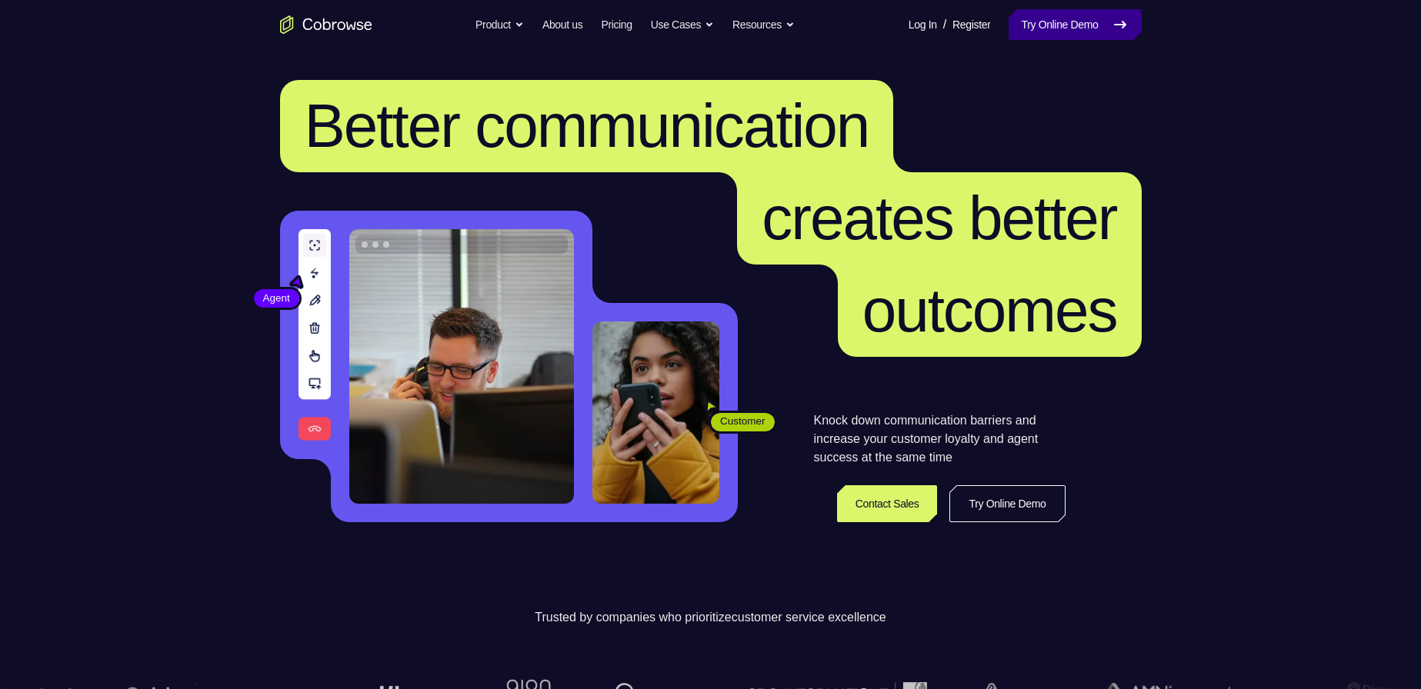
drag, startPoint x: 1136, startPoint y: 32, endPoint x: 1122, endPoint y: 35, distance: 15.1
click at [675, 32] on link "Try Online Demo" at bounding box center [1075, 24] width 132 height 31
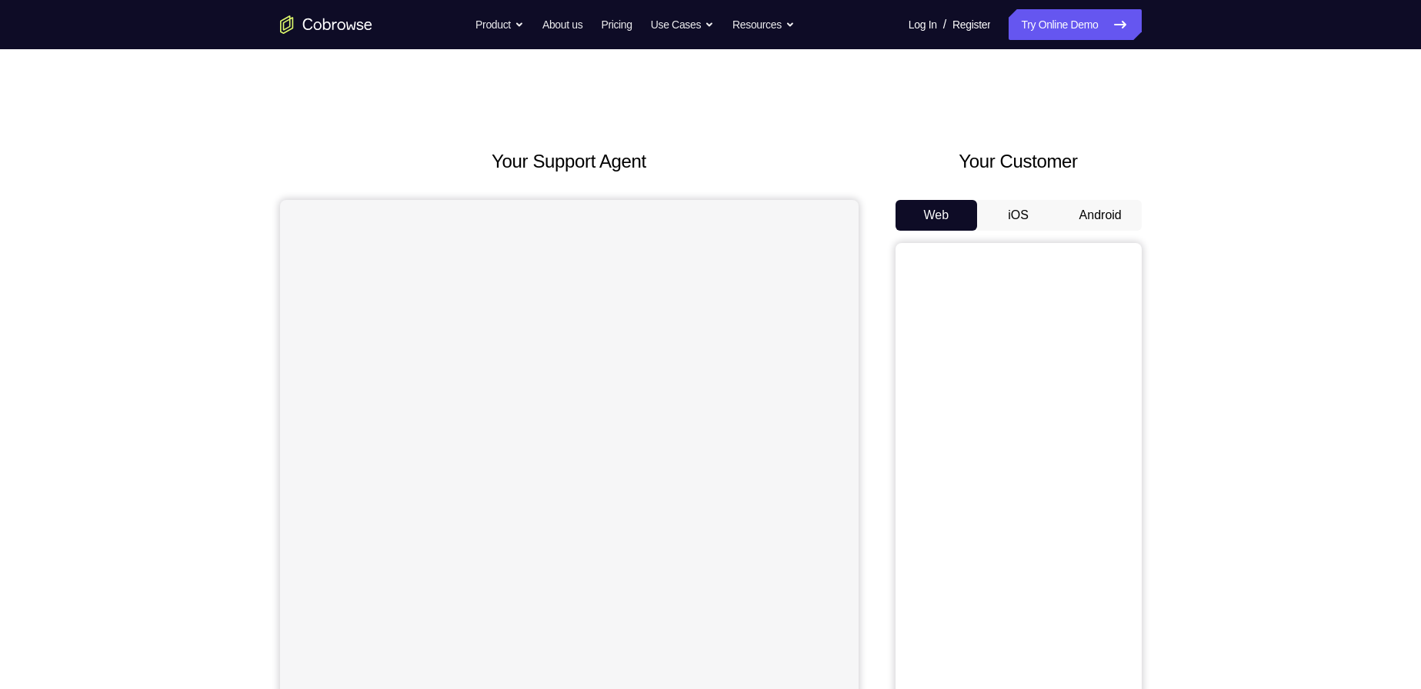
click at [1085, 226] on button "Android" at bounding box center [1100, 215] width 82 height 31
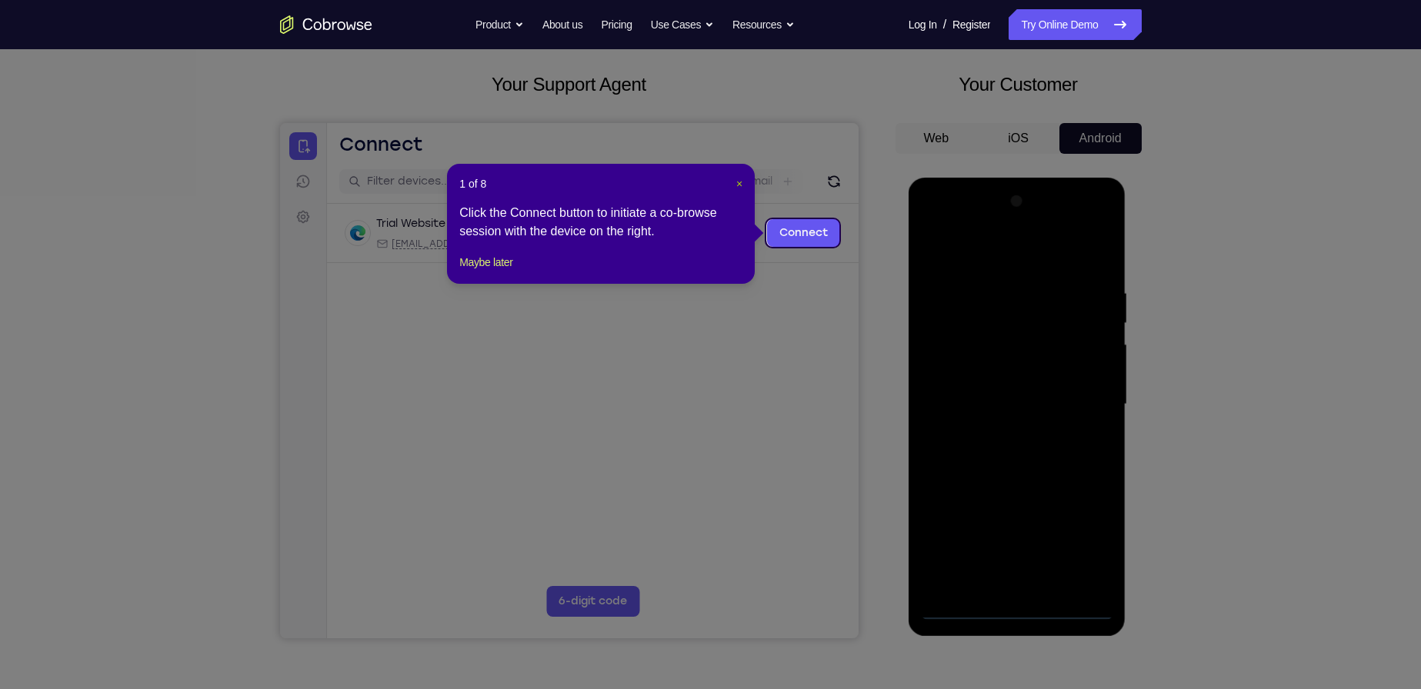
click at [742, 182] on span "×" at bounding box center [739, 184] width 6 height 12
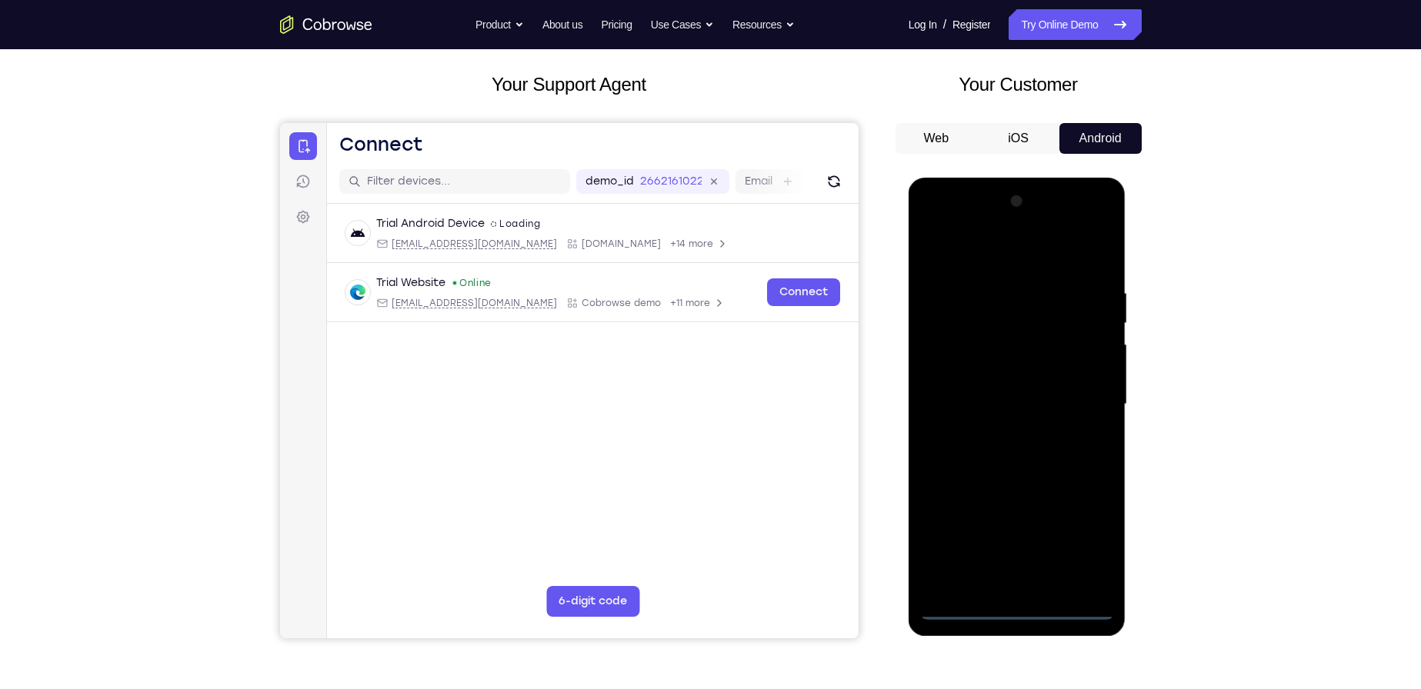
click at [1013, 612] on div at bounding box center [1017, 404] width 194 height 431
click at [1065, 546] on div at bounding box center [1017, 404] width 194 height 431
click at [1080, 543] on div at bounding box center [1017, 404] width 194 height 431
click at [1012, 259] on div at bounding box center [1017, 404] width 194 height 431
click at [1082, 393] on div at bounding box center [1017, 404] width 194 height 431
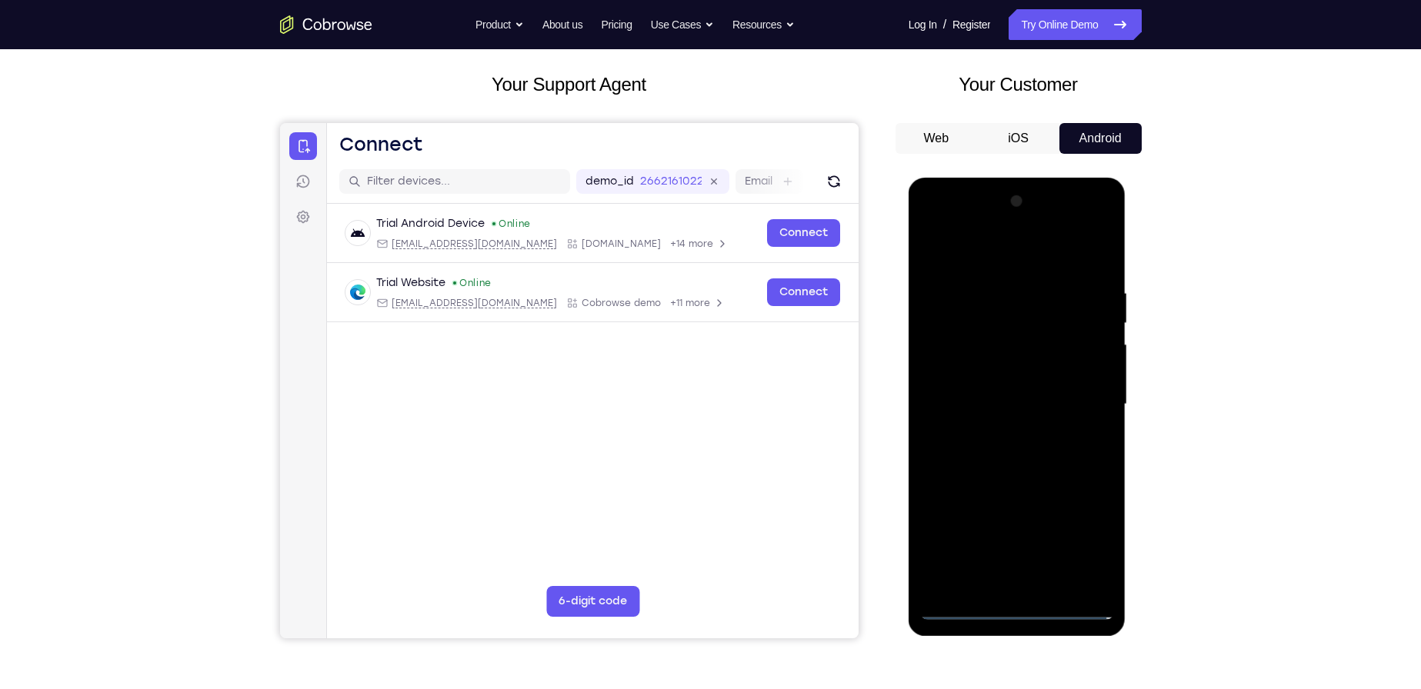
click at [999, 430] on div at bounding box center [1017, 404] width 194 height 431
drag, startPoint x: 996, startPoint y: 398, endPoint x: 1000, endPoint y: 372, distance: 25.7
click at [996, 394] on div at bounding box center [1017, 404] width 194 height 431
click at [1006, 391] on div at bounding box center [1017, 404] width 194 height 431
click at [1023, 375] on div at bounding box center [1017, 404] width 194 height 431
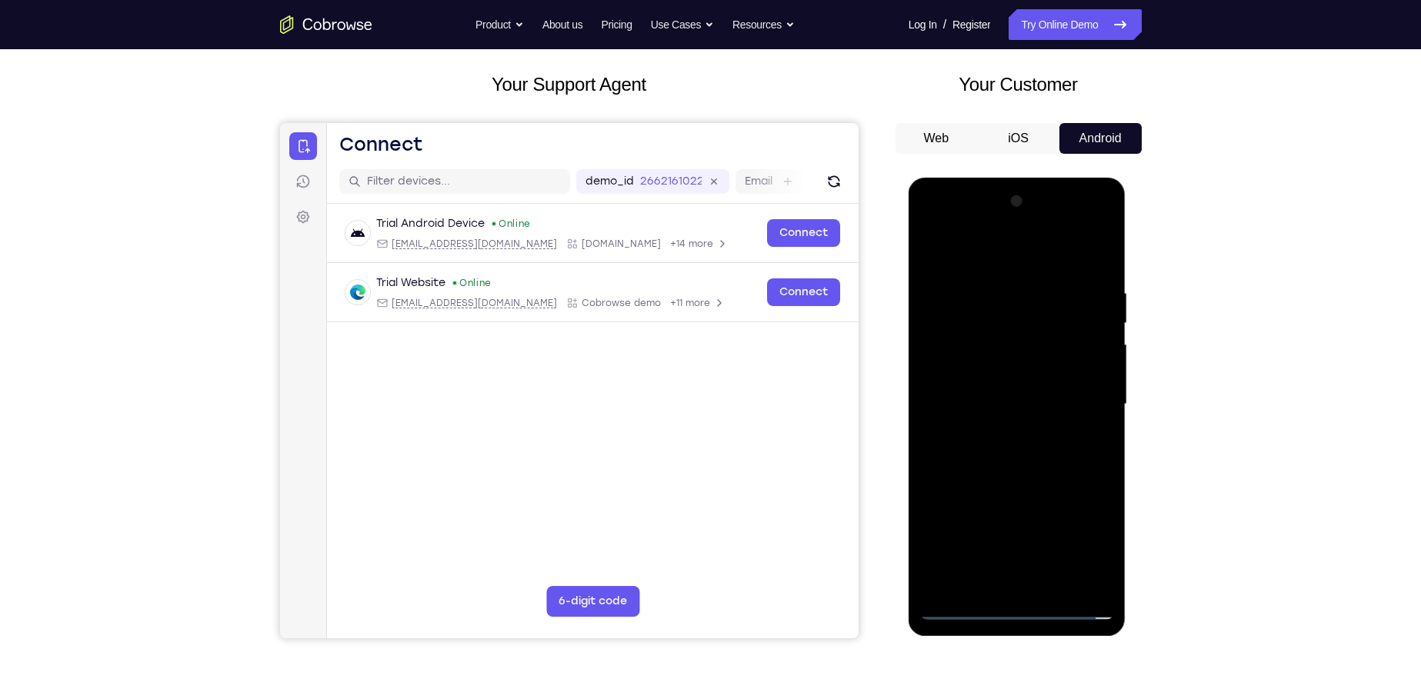
click at [1032, 400] on div at bounding box center [1017, 404] width 194 height 431
click at [1029, 463] on div at bounding box center [1017, 404] width 194 height 431
click at [1035, 442] on div at bounding box center [1017, 404] width 194 height 431
click at [1010, 446] on div at bounding box center [1017, 404] width 194 height 431
click at [985, 275] on div at bounding box center [1017, 404] width 194 height 431
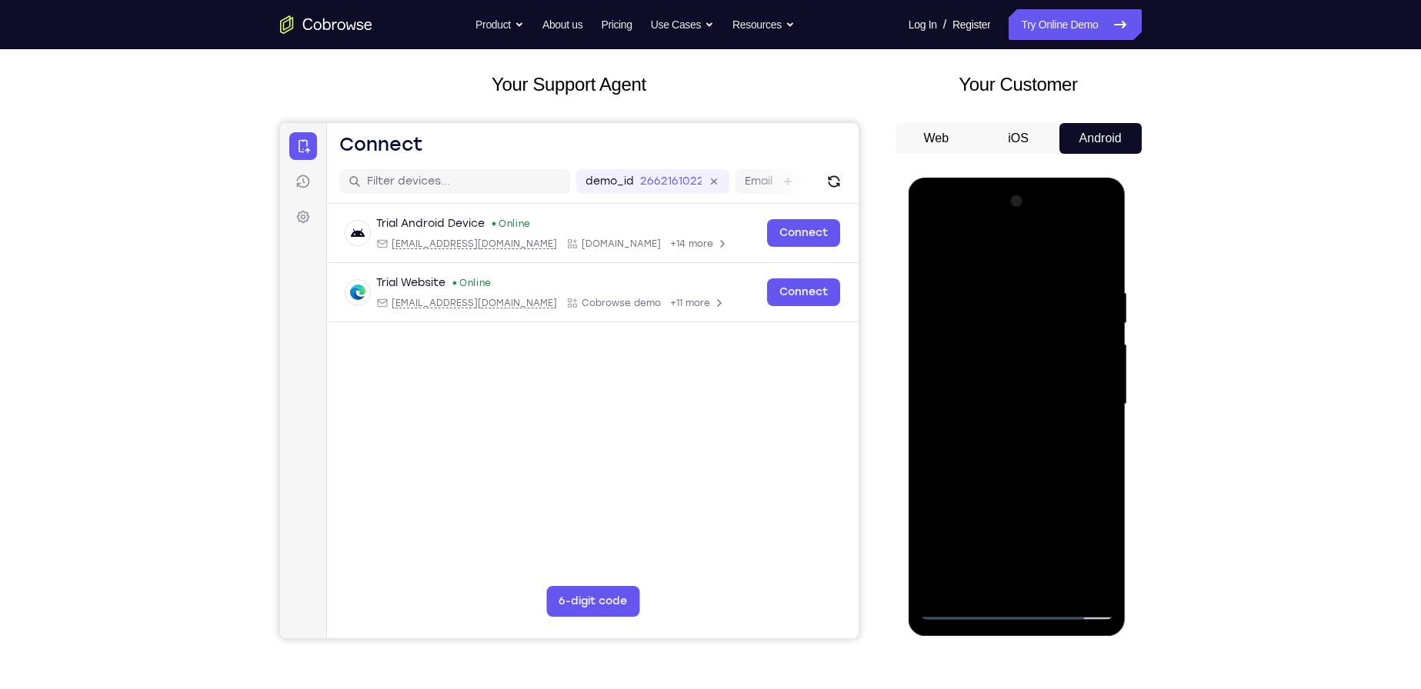
click at [1100, 272] on div at bounding box center [1017, 404] width 194 height 431
click at [991, 285] on div at bounding box center [1017, 404] width 194 height 431
click at [1086, 387] on div at bounding box center [1017, 404] width 194 height 431
drag, startPoint x: 1097, startPoint y: 372, endPoint x: 882, endPoint y: 398, distance: 217.0
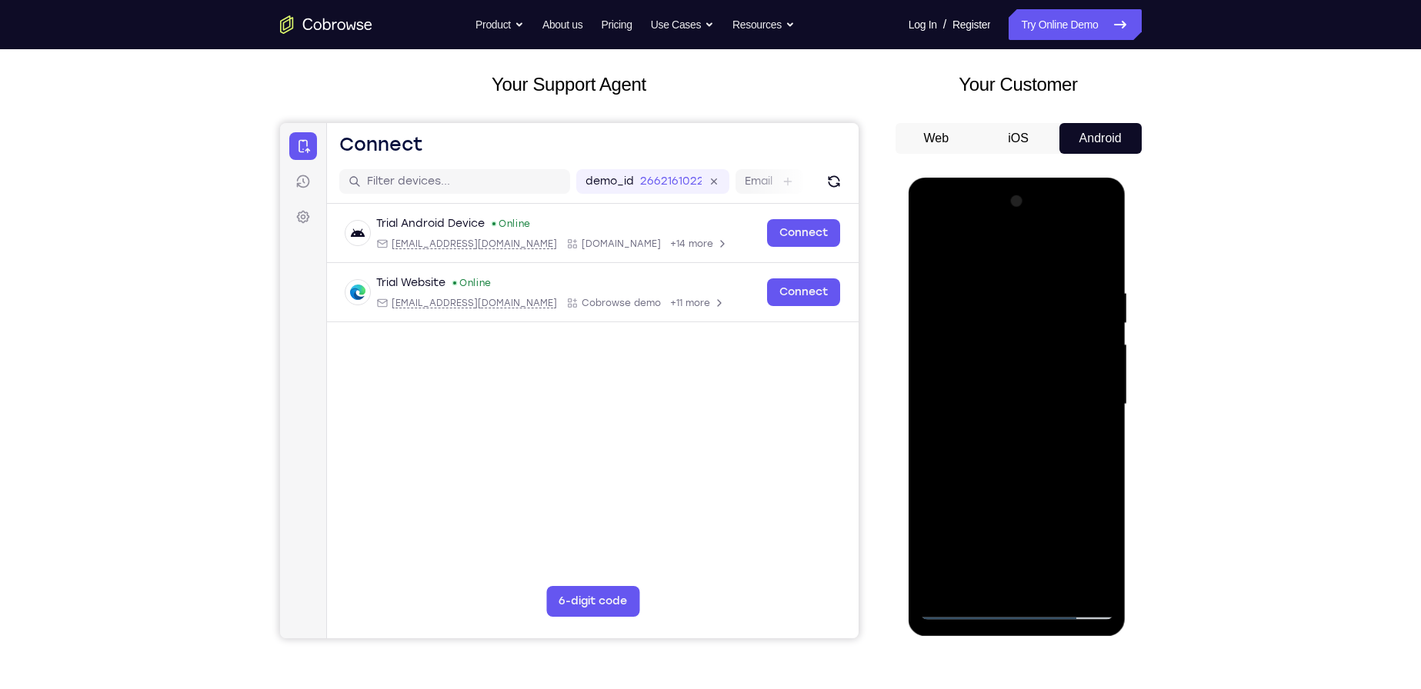
click at [909, 398] on html "Online web based iOS Simulators and Android Emulators. Run iPhone, iPad, Mobile…" at bounding box center [1018, 409] width 219 height 462
click at [1092, 373] on div at bounding box center [1017, 404] width 194 height 431
click at [1092, 372] on div at bounding box center [1017, 404] width 194 height 431
click at [1094, 258] on div at bounding box center [1017, 404] width 194 height 431
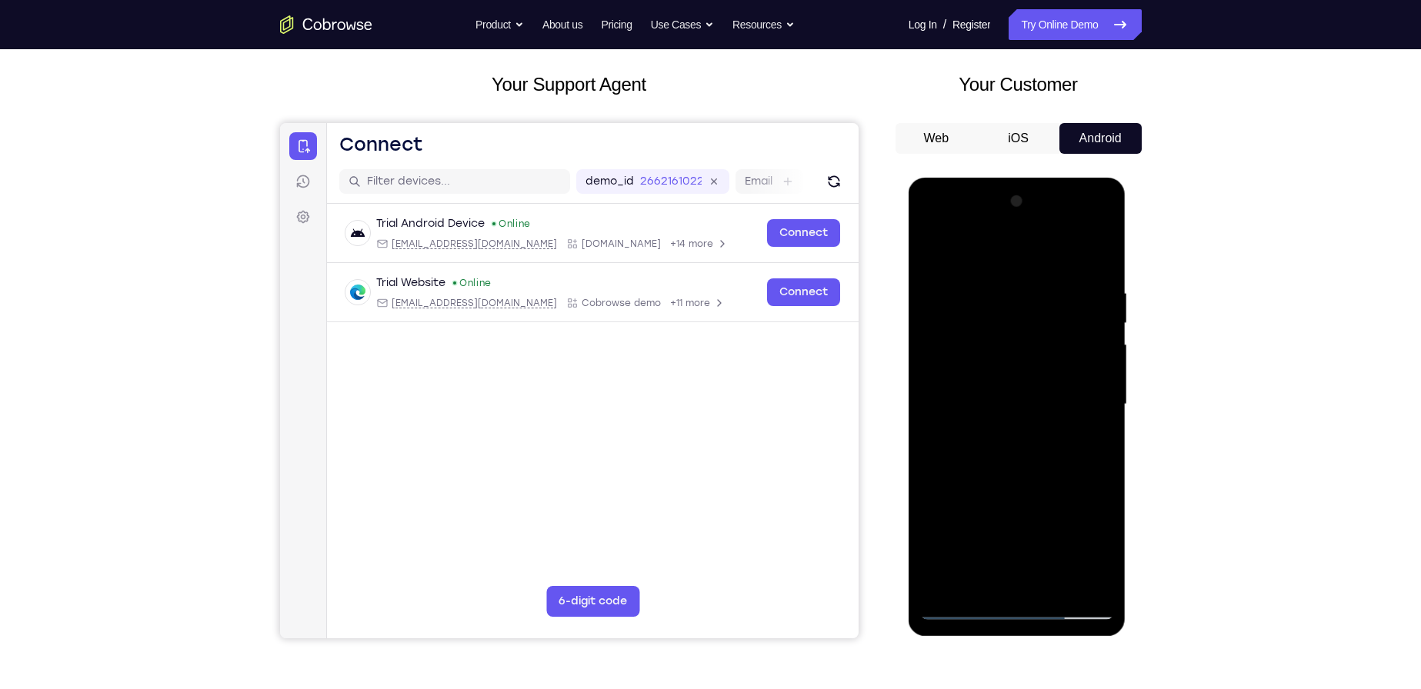
click at [1099, 251] on div at bounding box center [1017, 404] width 194 height 431
click at [975, 484] on div at bounding box center [1017, 404] width 194 height 431
click at [934, 241] on div at bounding box center [1017, 404] width 194 height 431
click at [971, 362] on div at bounding box center [1017, 404] width 194 height 431
click at [971, 342] on div at bounding box center [1017, 404] width 194 height 431
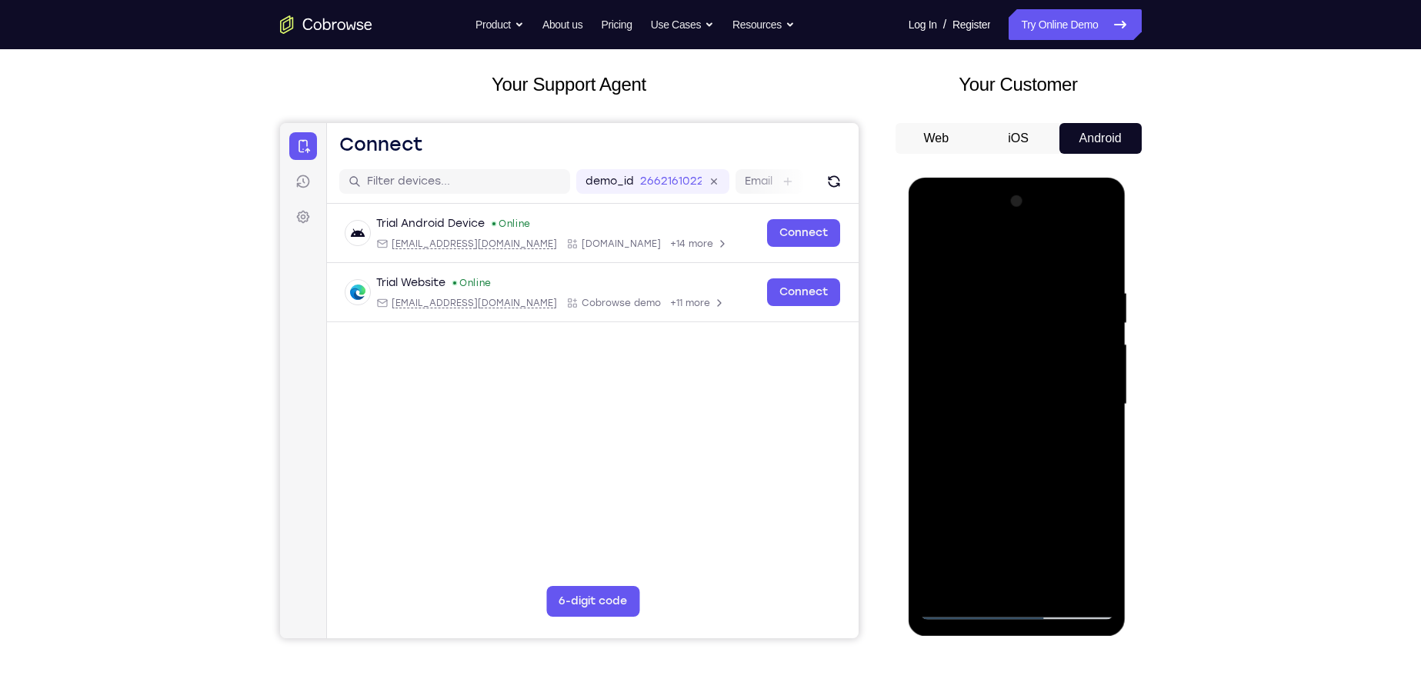
click at [1032, 472] on div at bounding box center [1017, 404] width 194 height 431
click at [931, 514] on div at bounding box center [1017, 404] width 194 height 431
click at [937, 243] on div at bounding box center [1017, 404] width 194 height 431
click at [935, 293] on div at bounding box center [1017, 404] width 194 height 431
click at [1095, 579] on div at bounding box center [1017, 404] width 194 height 431
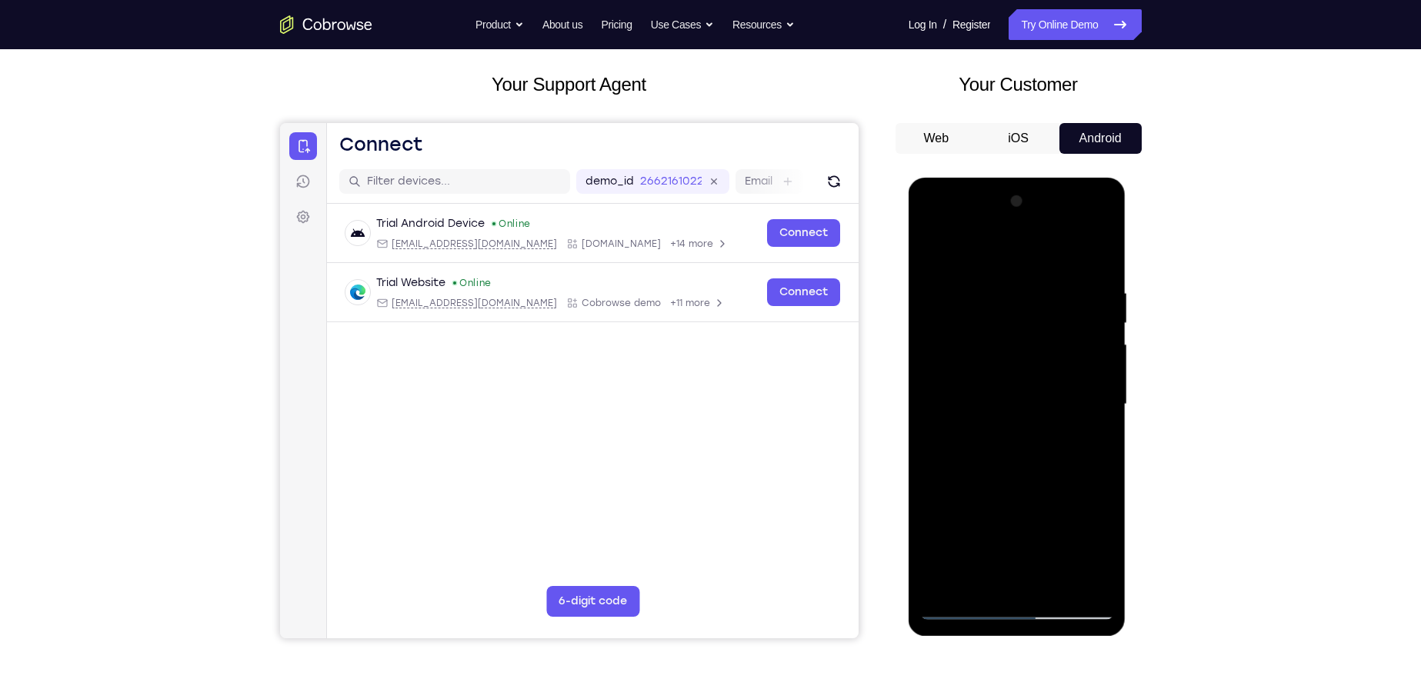
click at [1076, 380] on div at bounding box center [1017, 404] width 194 height 431
click at [1065, 352] on div at bounding box center [1017, 404] width 194 height 431
click at [951, 582] on div at bounding box center [1017, 404] width 194 height 431
click at [1103, 208] on div at bounding box center [1017, 404] width 194 height 431
click at [1108, 207] on div at bounding box center [1017, 404] width 194 height 431
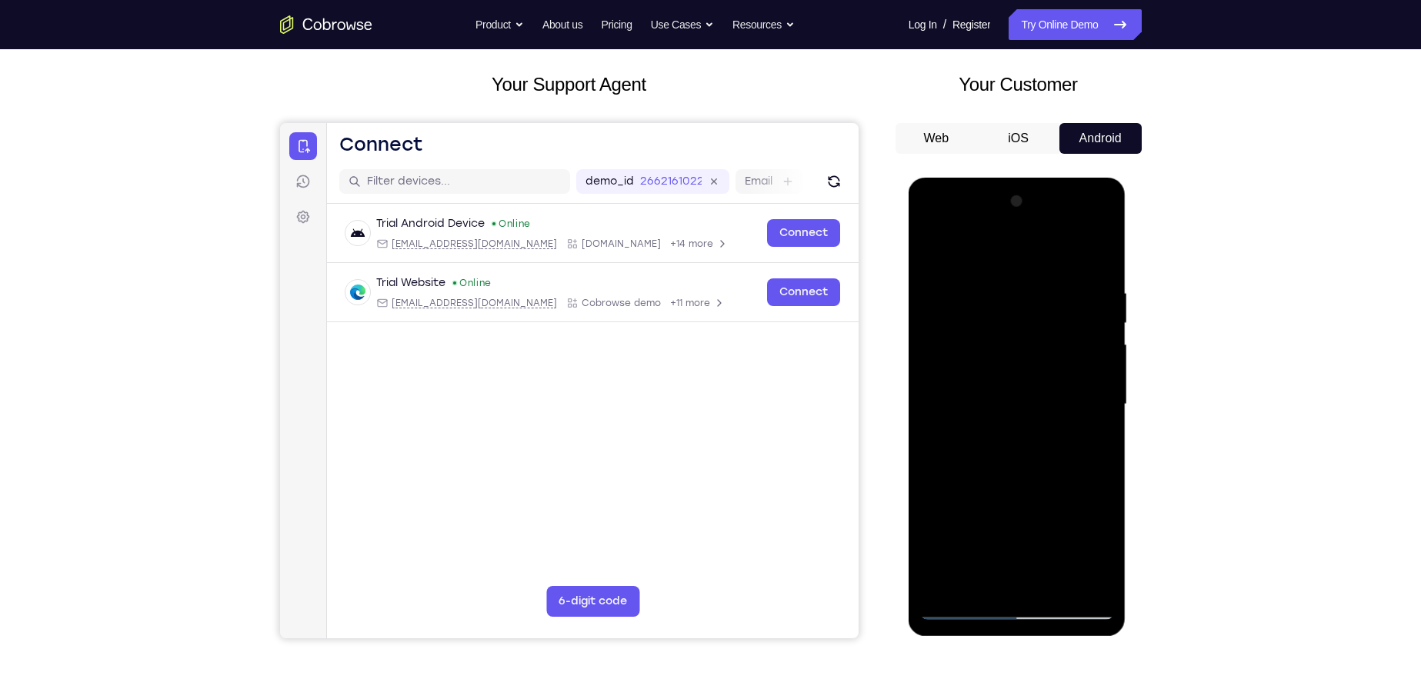
click at [1101, 208] on div at bounding box center [1017, 404] width 194 height 431
click at [1101, 205] on div at bounding box center [1017, 404] width 194 height 431
click at [1099, 207] on div at bounding box center [1017, 404] width 194 height 431
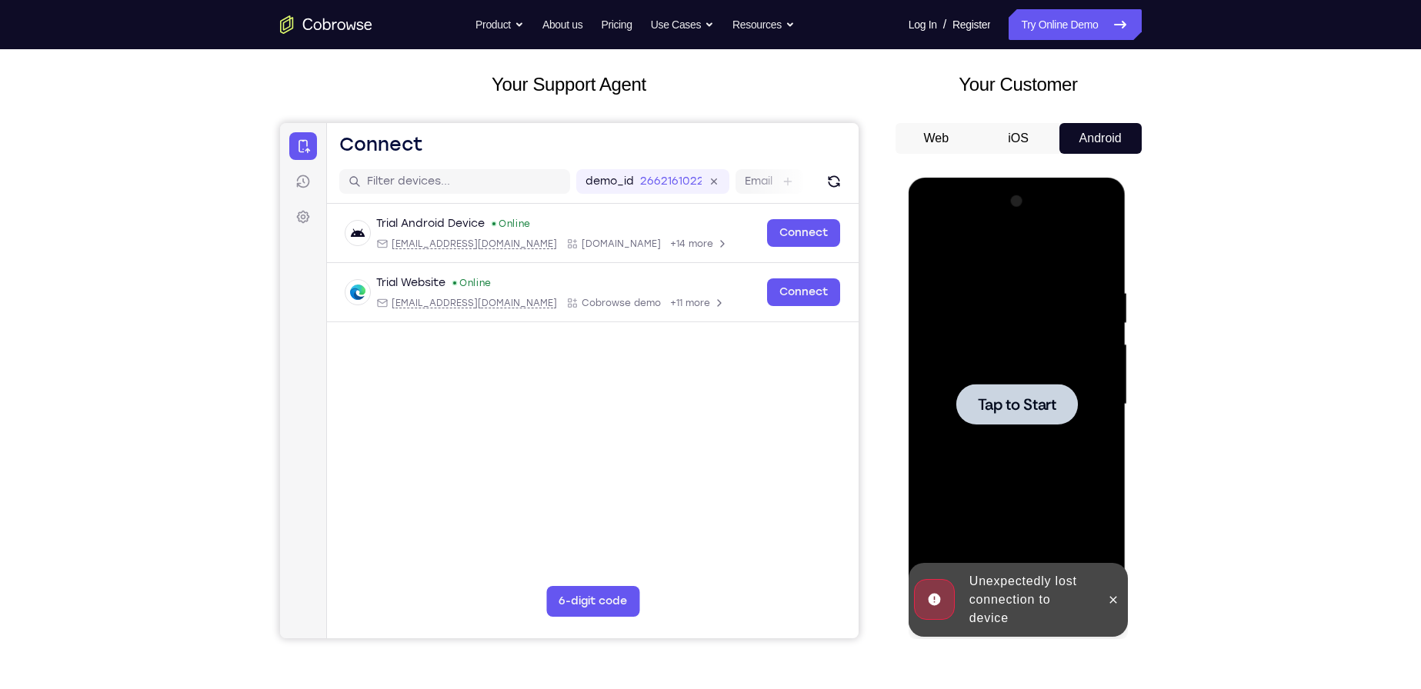
click at [1083, 393] on div at bounding box center [1017, 404] width 194 height 431
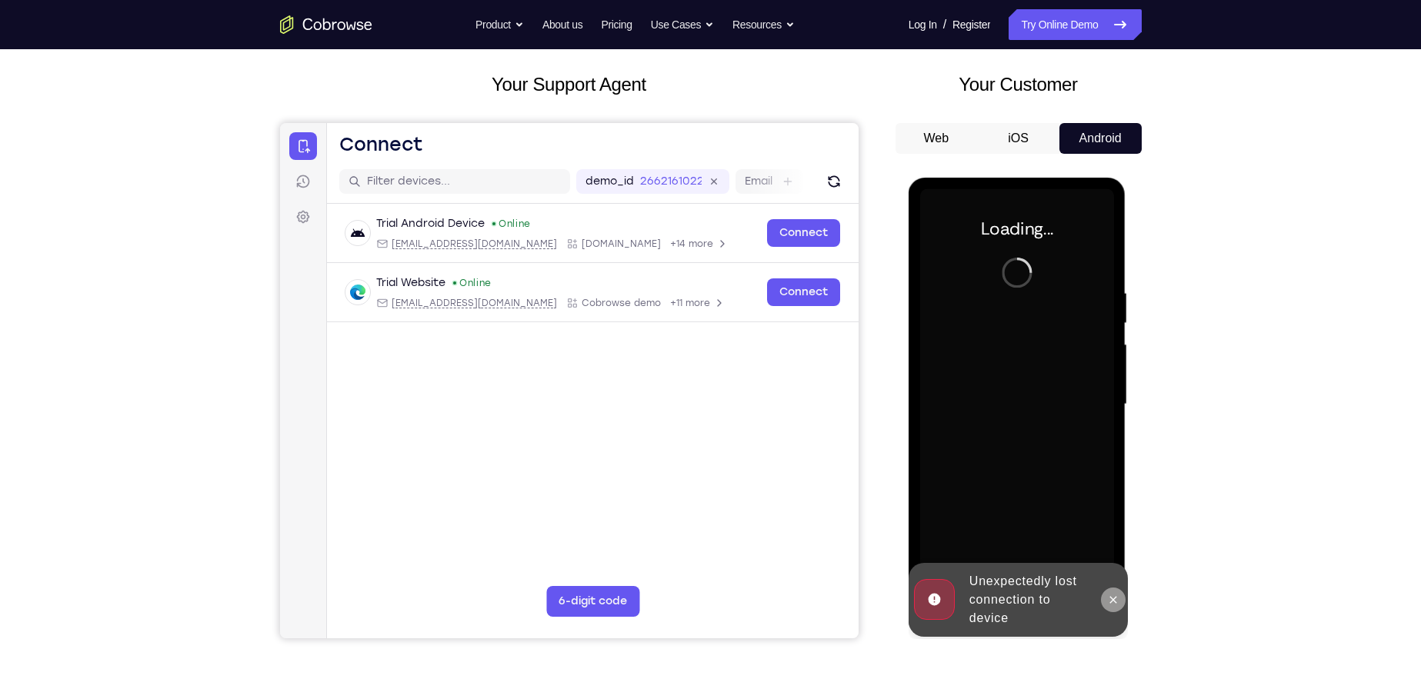
click at [1119, 606] on button at bounding box center [1113, 600] width 25 height 25
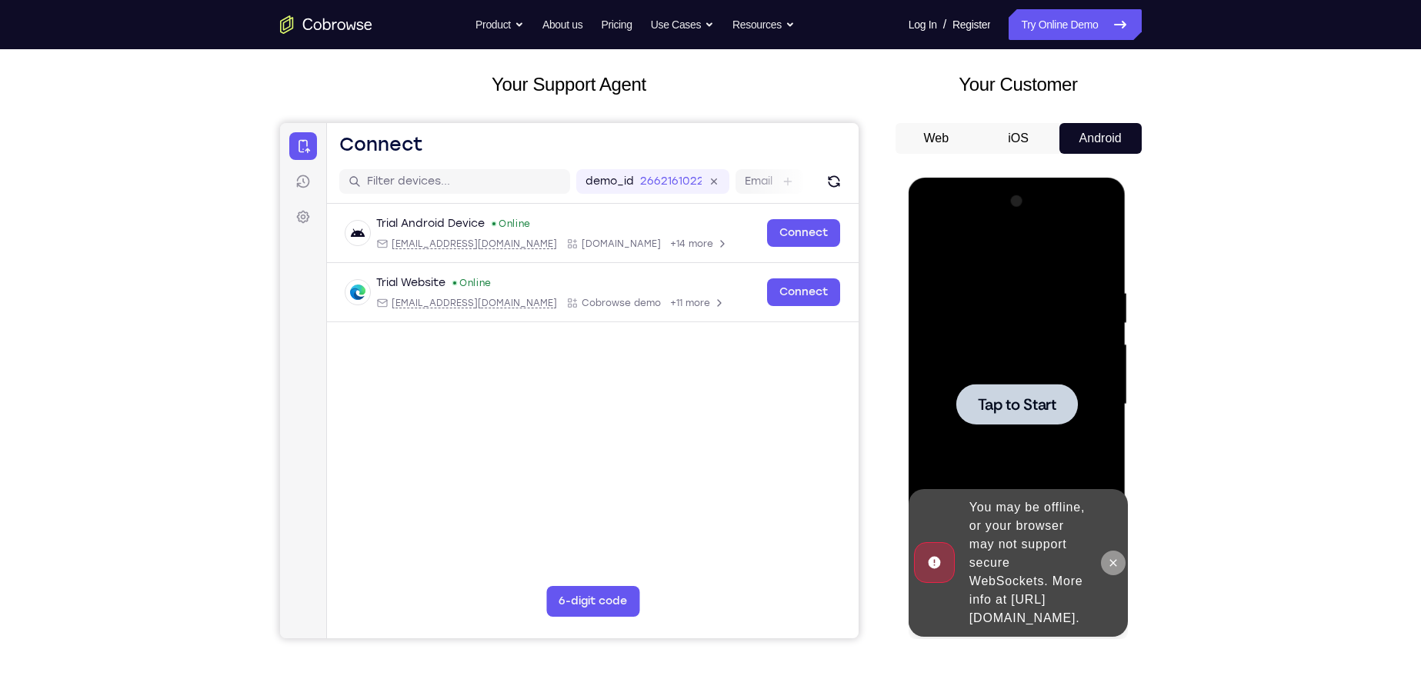
click at [1104, 558] on button at bounding box center [1113, 563] width 25 height 25
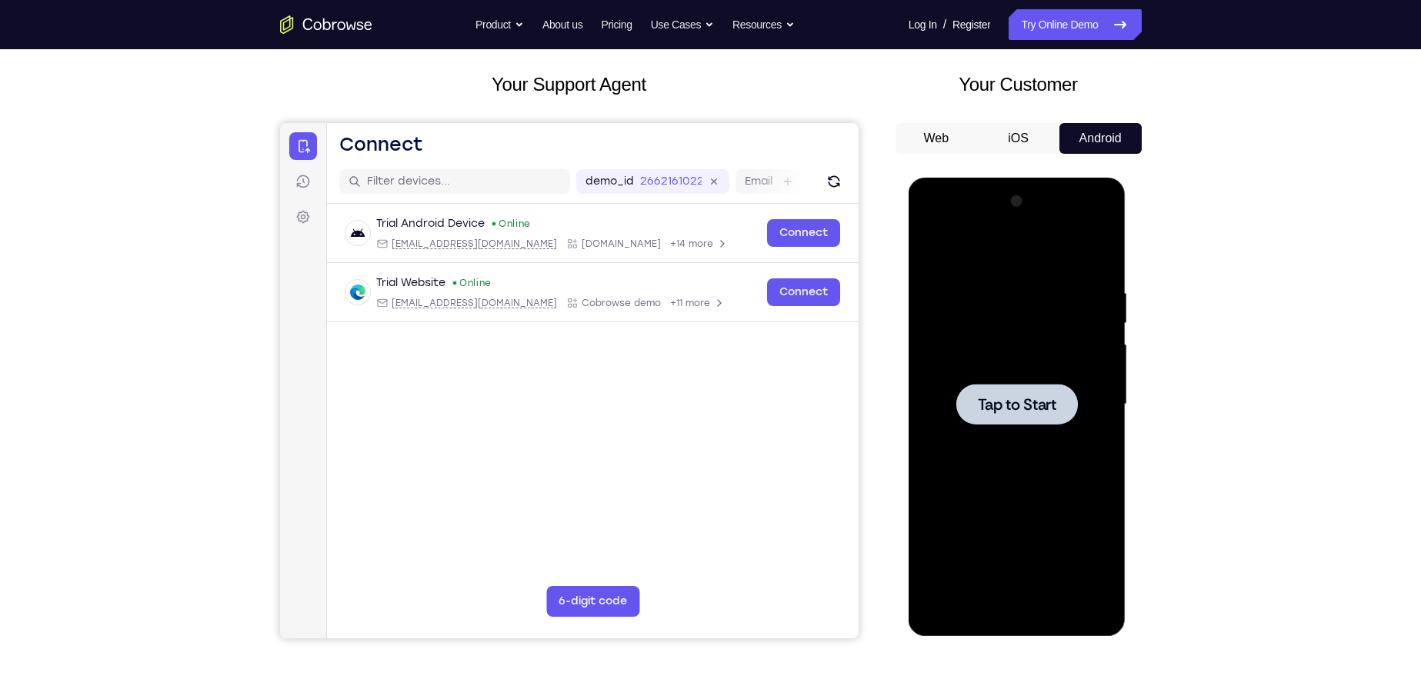
click at [1034, 344] on div at bounding box center [1017, 404] width 194 height 431
click at [1025, 399] on span "Tap to Start" at bounding box center [1017, 404] width 78 height 15
click at [1037, 317] on div at bounding box center [1017, 404] width 194 height 431
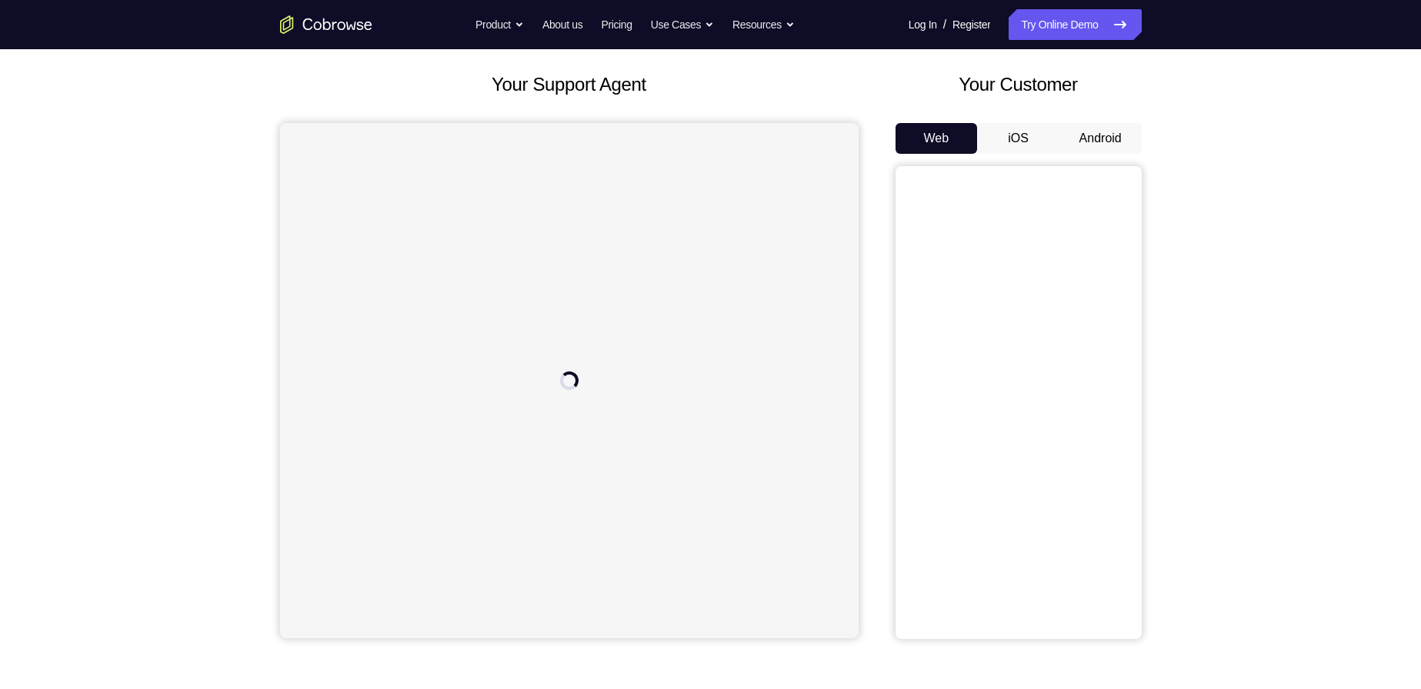
click at [1114, 154] on div "Web iOS Android" at bounding box center [1018, 381] width 246 height 516
click at [1118, 143] on button "Android" at bounding box center [1100, 138] width 82 height 31
click at [1059, 123] on button "Android" at bounding box center [1100, 138] width 82 height 31
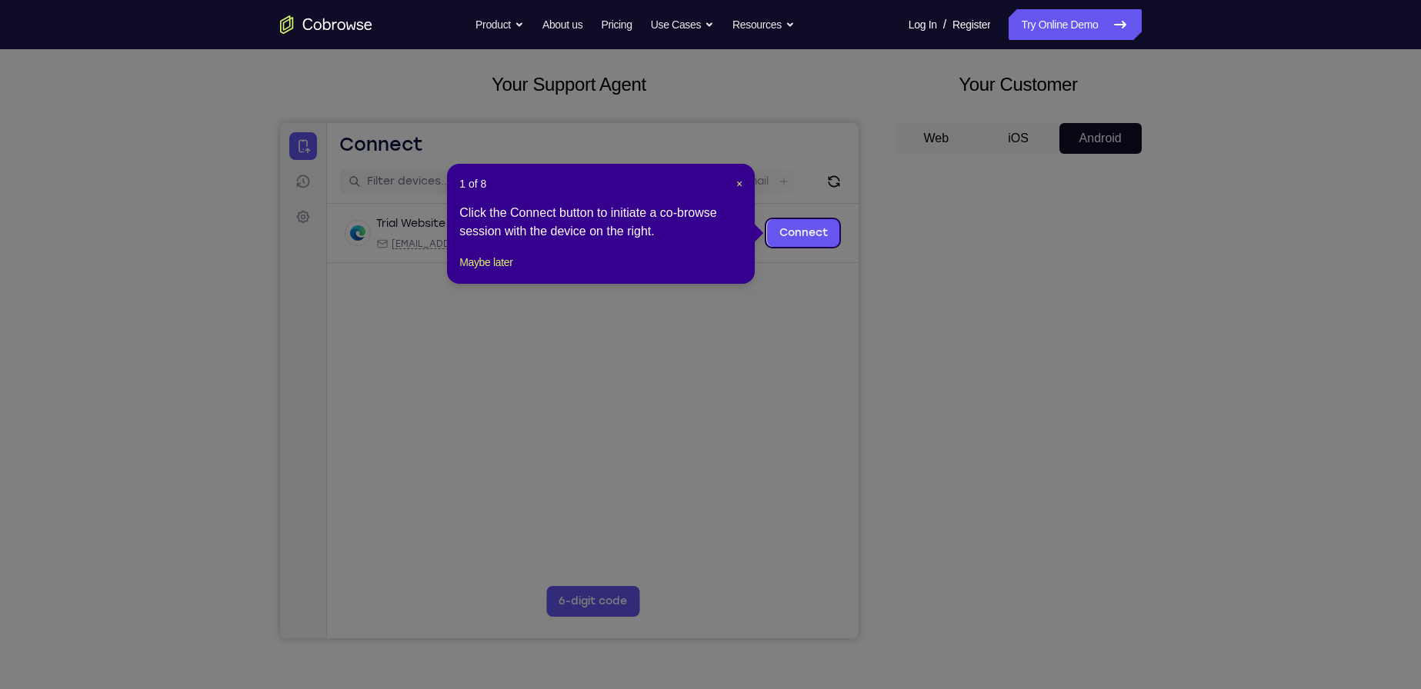
click at [746, 178] on div "1 of 8 × Click the Connect button to initiate a co-browse session with the devi…" at bounding box center [601, 224] width 308 height 120
click at [741, 182] on span "×" at bounding box center [739, 184] width 6 height 12
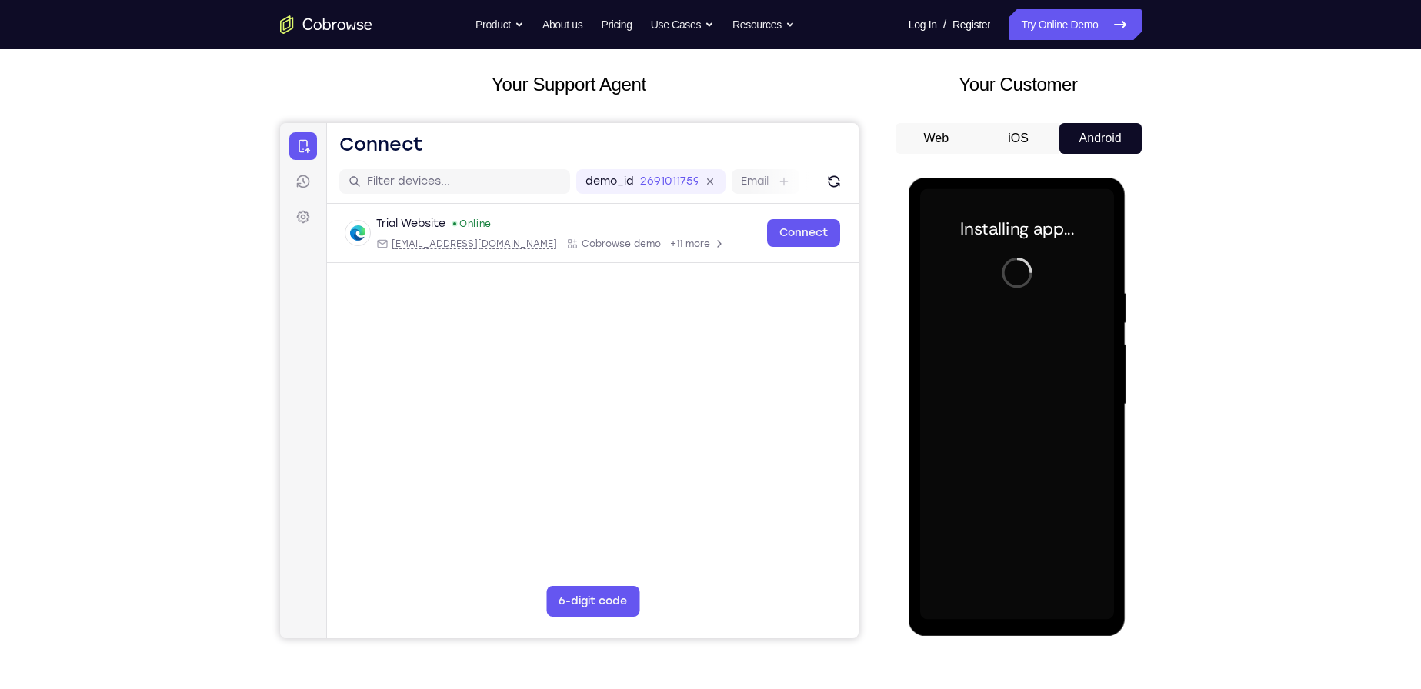
scroll to position [154, 0]
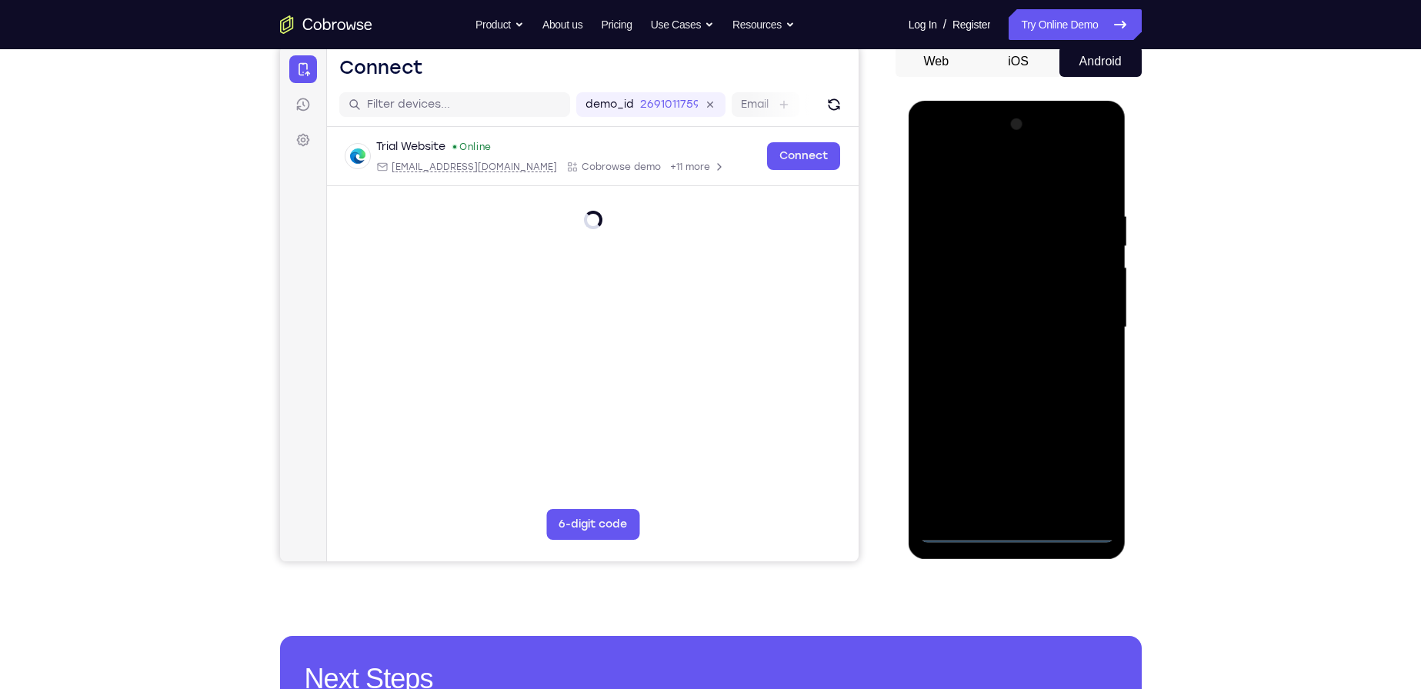
click at [1021, 542] on div at bounding box center [1017, 327] width 194 height 431
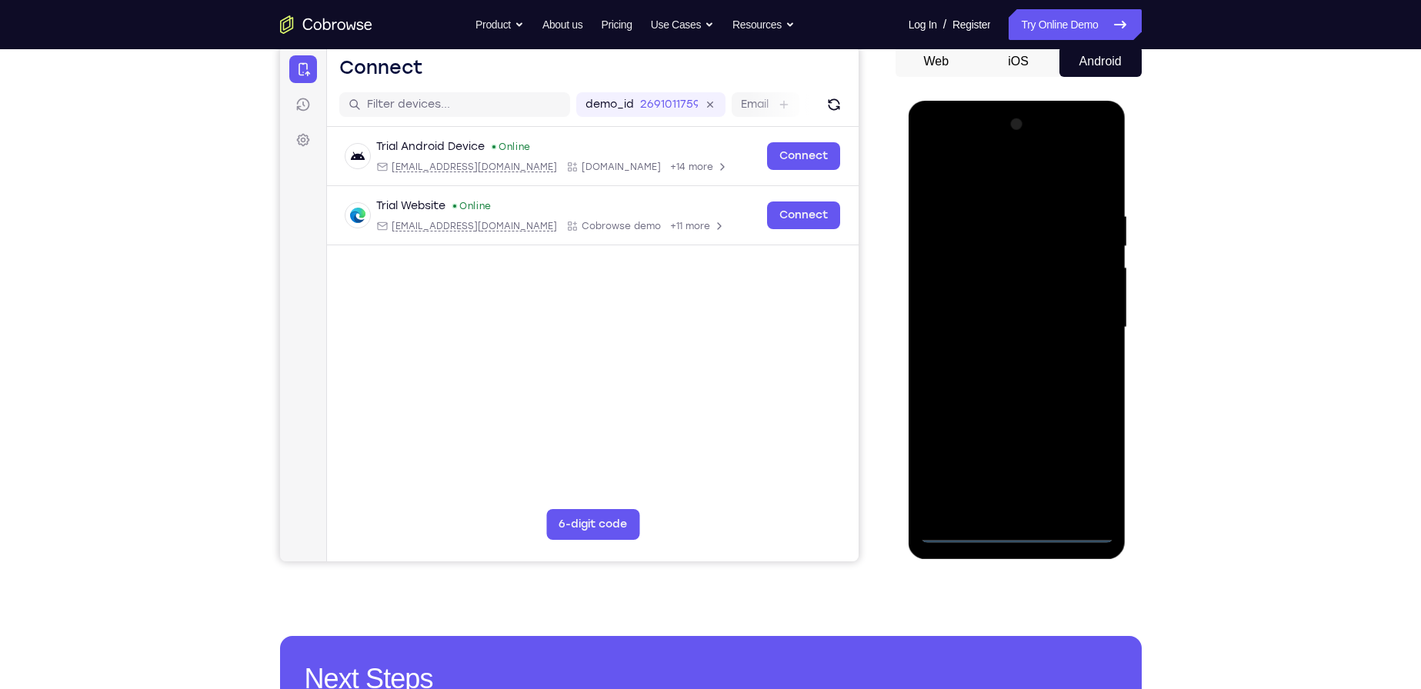
click at [1076, 463] on div at bounding box center [1017, 327] width 194 height 431
click at [996, 181] on div at bounding box center [1017, 327] width 194 height 431
click at [1084, 319] on div at bounding box center [1017, 327] width 194 height 431
click at [1034, 507] on div at bounding box center [1017, 327] width 194 height 431
click at [985, 308] on div at bounding box center [1017, 327] width 194 height 431
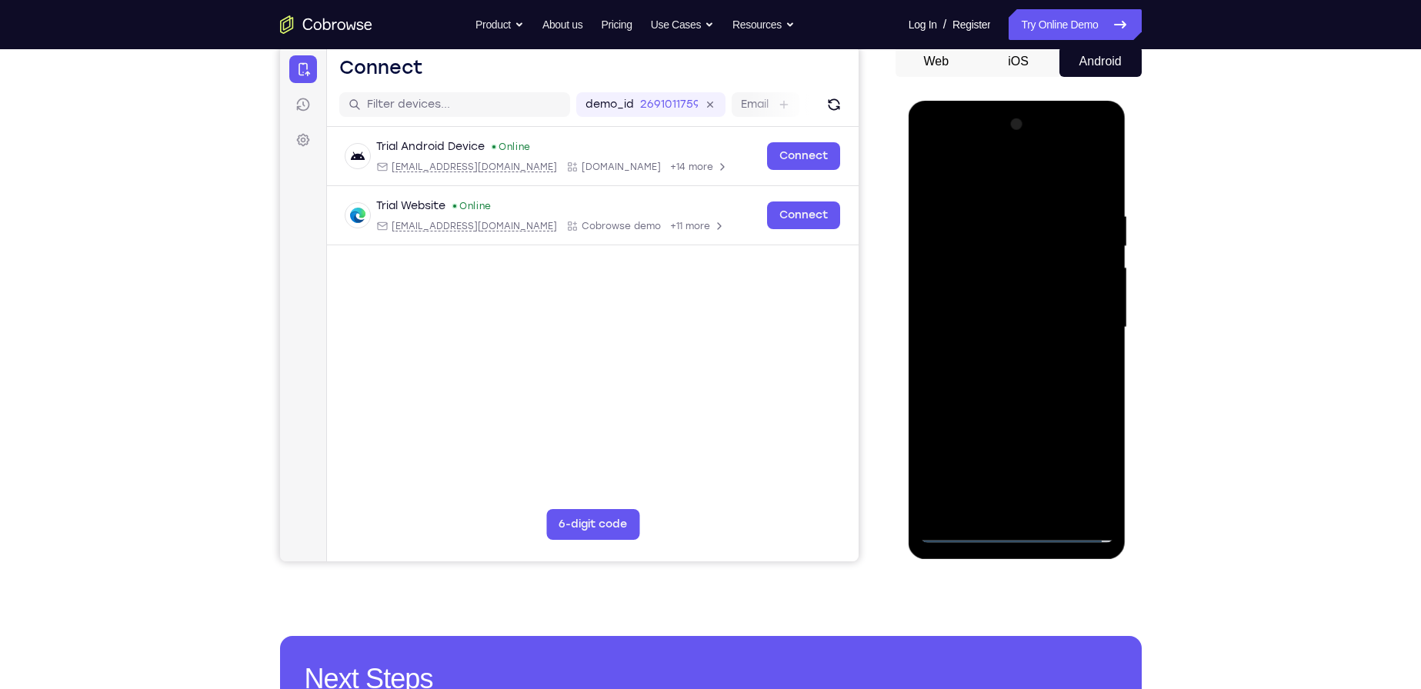
click at [989, 302] on div at bounding box center [1017, 327] width 194 height 431
click at [1022, 320] on div at bounding box center [1017, 327] width 194 height 431
click at [1018, 372] on div at bounding box center [1017, 327] width 194 height 431
click at [1013, 375] on div at bounding box center [1017, 327] width 194 height 431
click at [1009, 374] on div at bounding box center [1017, 327] width 194 height 431
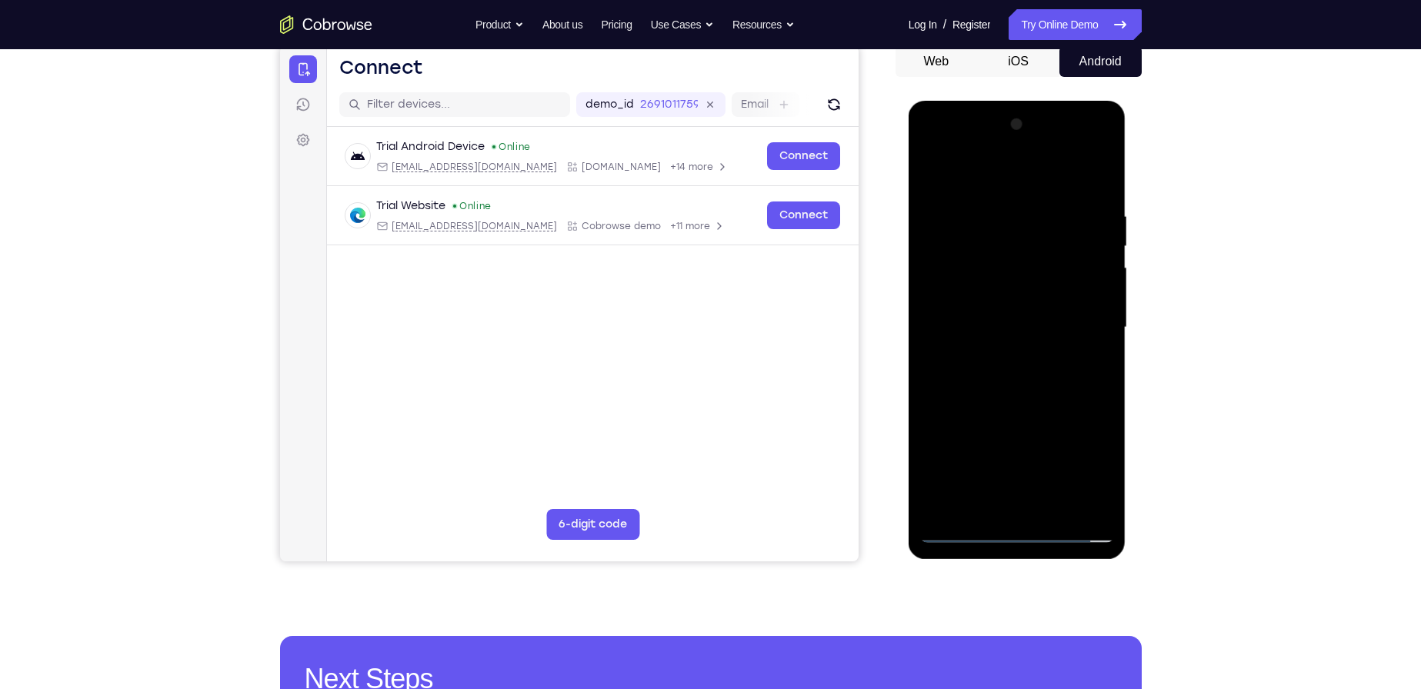
click at [1017, 371] on div at bounding box center [1017, 327] width 194 height 431
click at [1023, 372] on div at bounding box center [1017, 327] width 194 height 431
click at [1099, 195] on div at bounding box center [1017, 327] width 194 height 431
click at [960, 528] on div at bounding box center [1017, 327] width 194 height 431
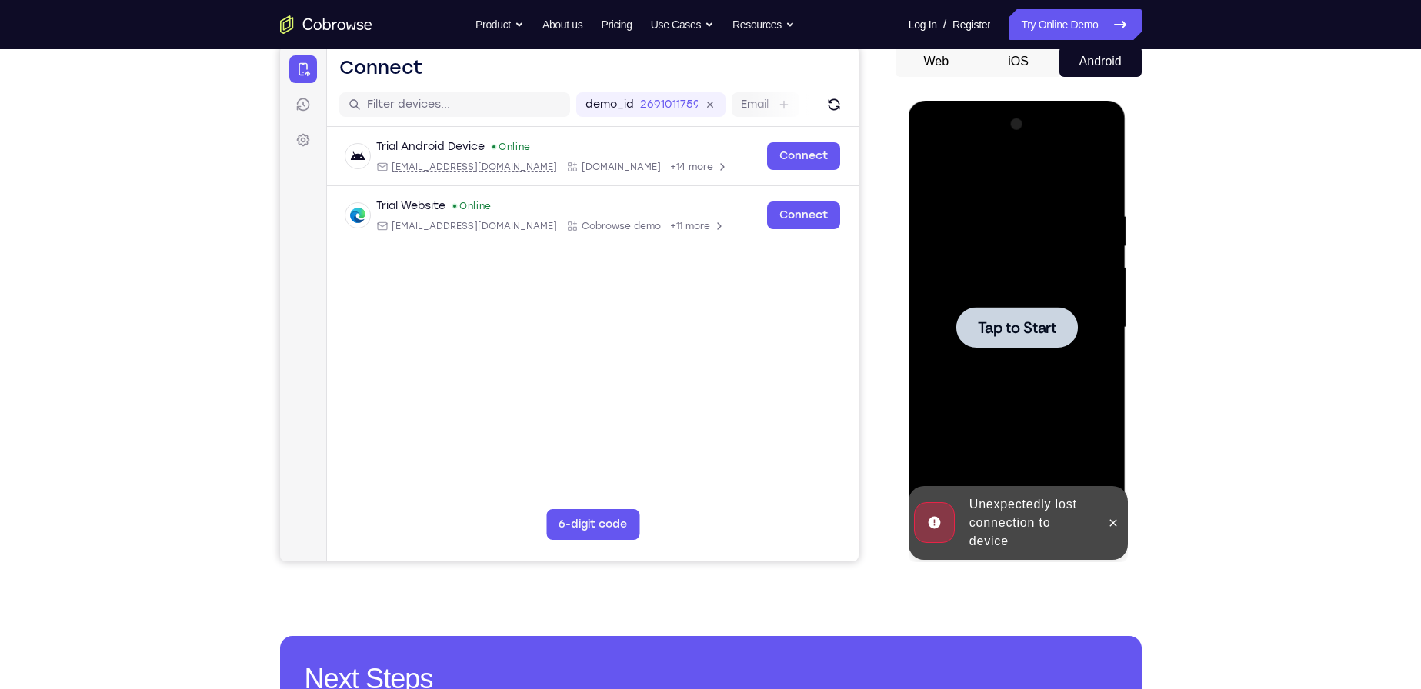
click at [1054, 401] on div at bounding box center [1017, 327] width 194 height 431
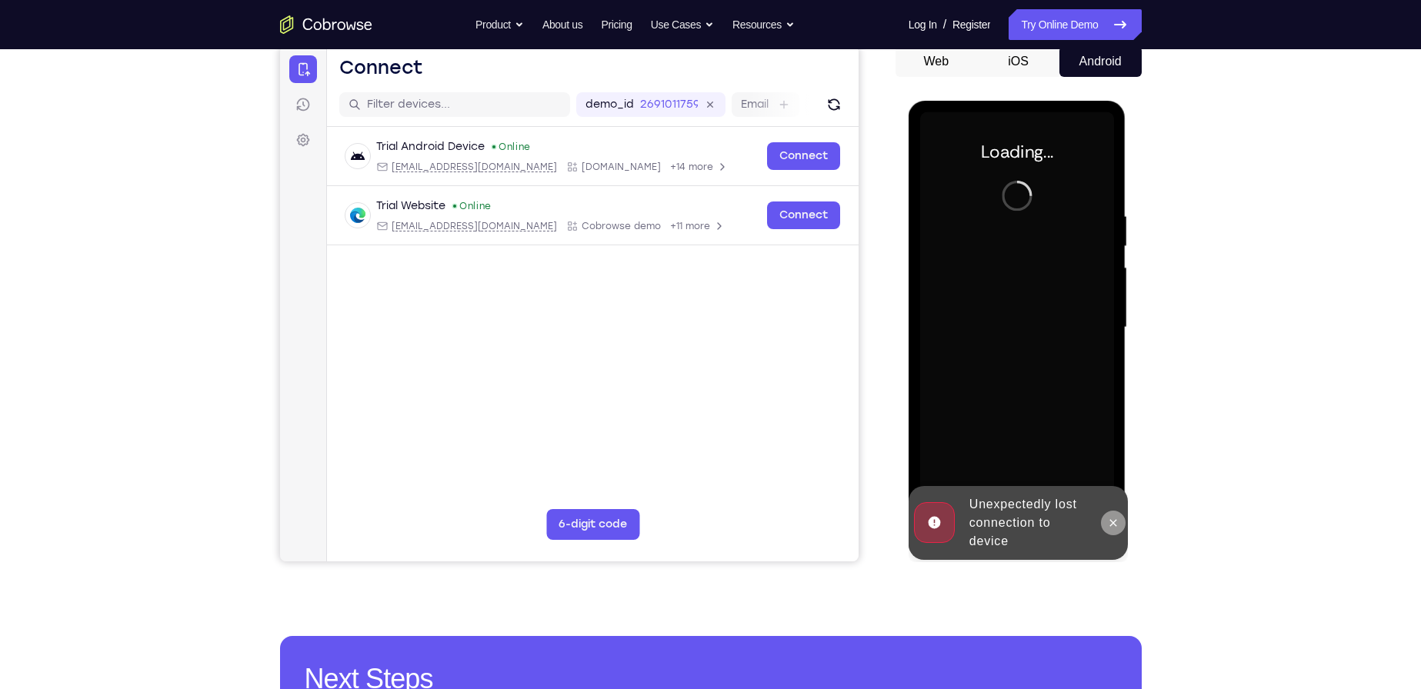
click at [1109, 518] on icon at bounding box center [1113, 523] width 12 height 12
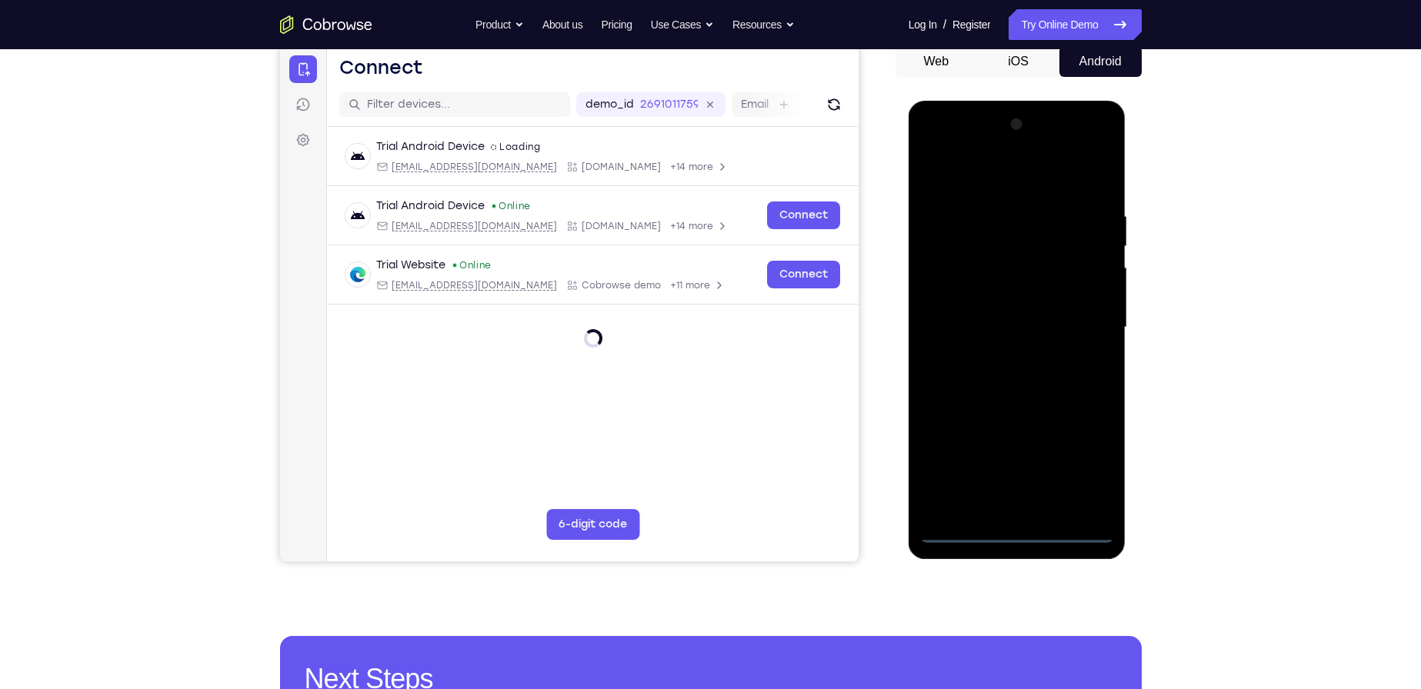
click at [1013, 528] on div at bounding box center [1017, 327] width 194 height 431
click at [1023, 532] on div at bounding box center [1017, 327] width 194 height 431
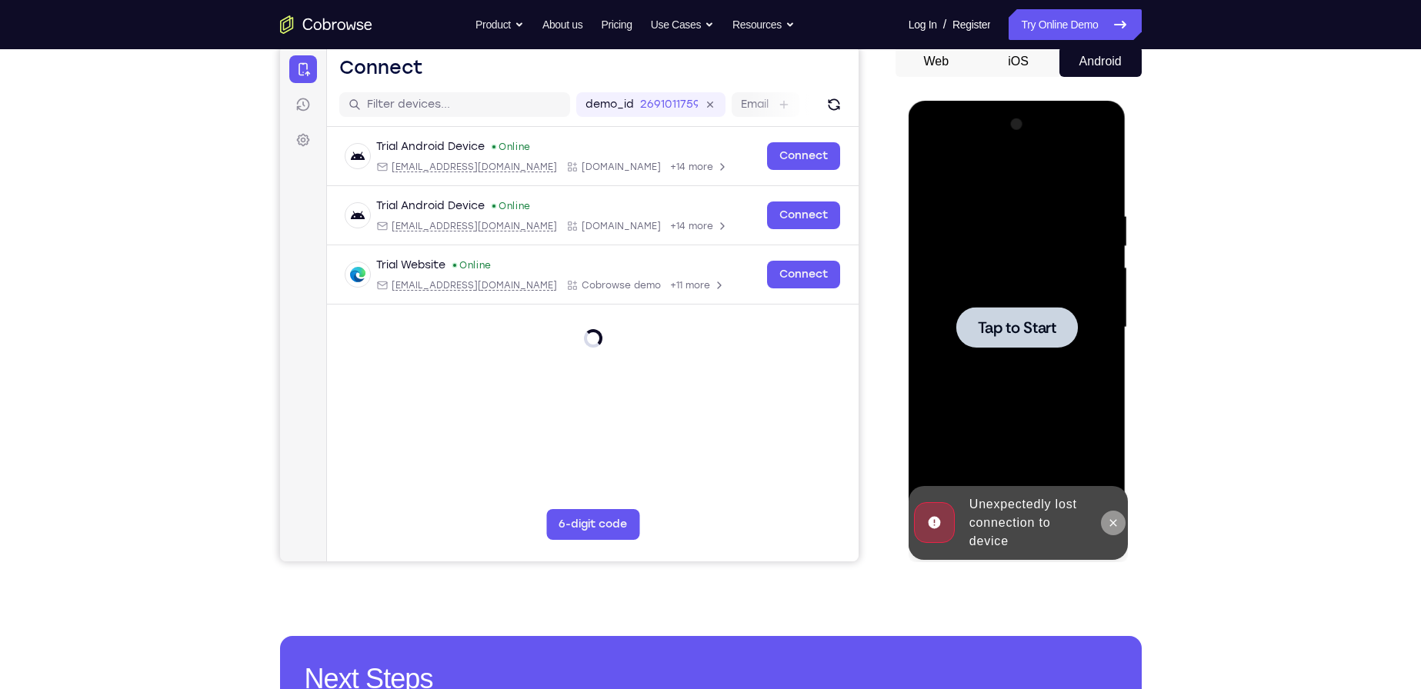
click at [1113, 524] on icon at bounding box center [1113, 523] width 12 height 12
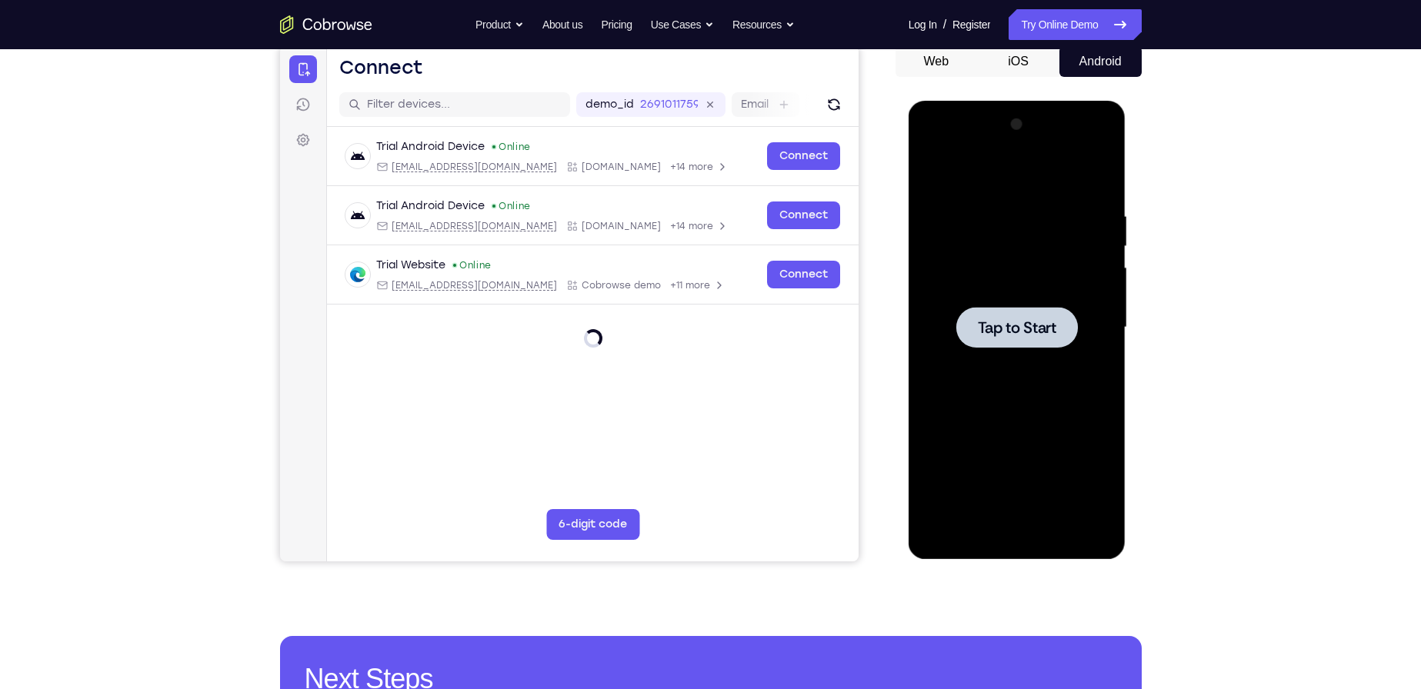
click at [1032, 426] on div at bounding box center [1017, 327] width 194 height 431
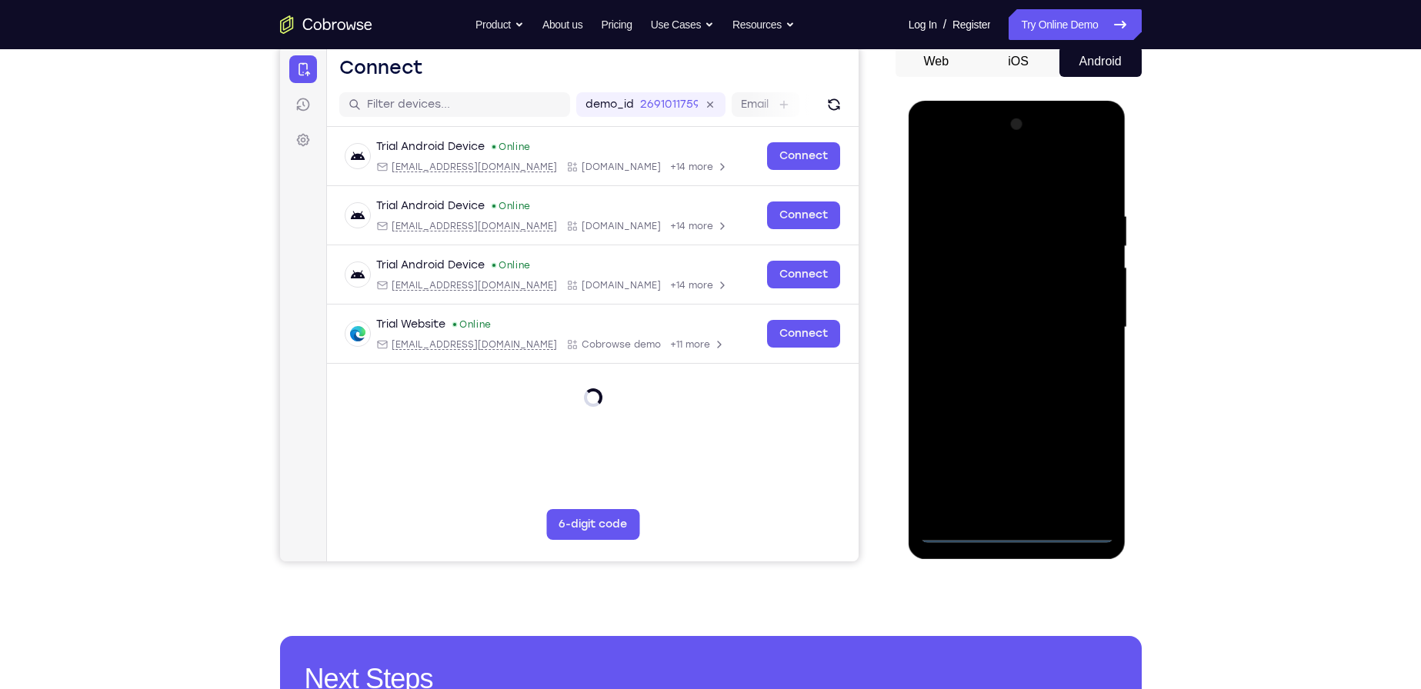
click at [1012, 537] on div at bounding box center [1017, 327] width 194 height 431
click at [1076, 474] on div at bounding box center [1017, 327] width 194 height 431
click at [999, 184] on div at bounding box center [1017, 327] width 194 height 431
click at [1084, 316] on div at bounding box center [1017, 327] width 194 height 431
click at [997, 355] on div at bounding box center [1017, 327] width 194 height 431
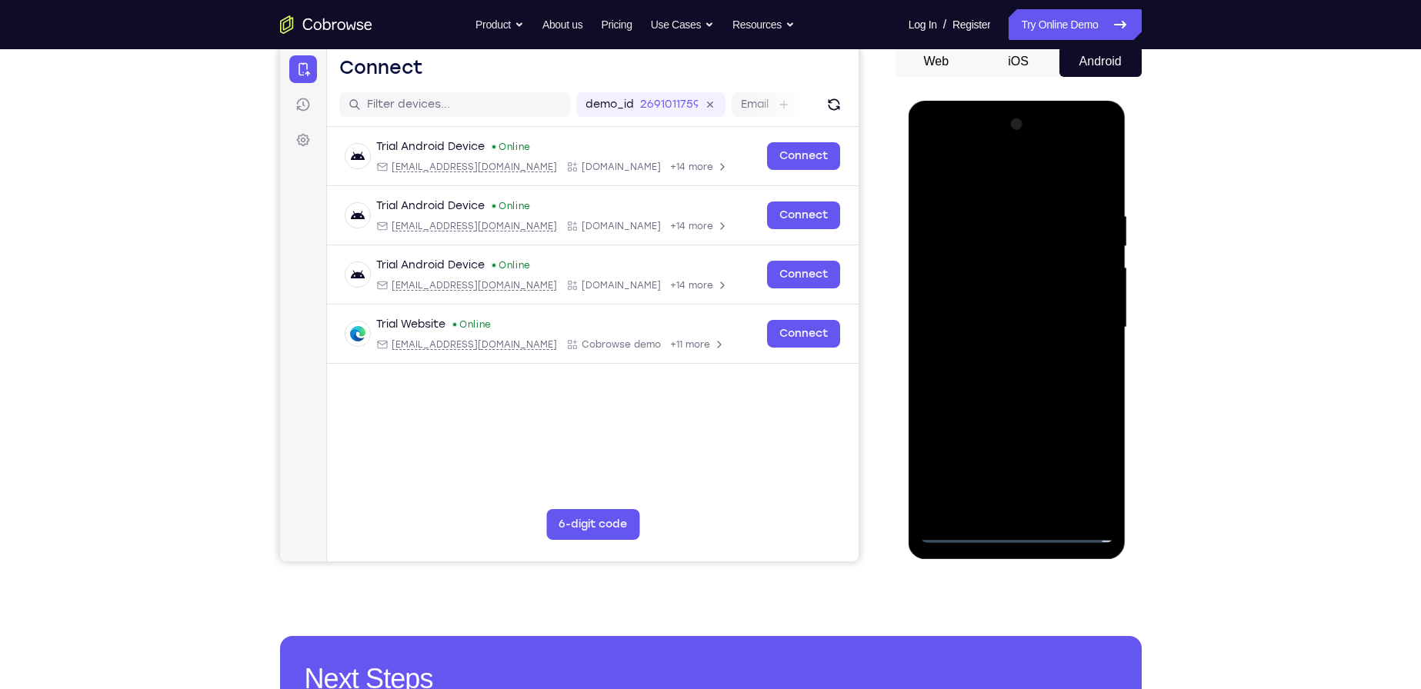
click at [999, 303] on div at bounding box center [1017, 327] width 194 height 431
click at [985, 296] on div at bounding box center [1017, 327] width 194 height 431
click at [1041, 323] on div at bounding box center [1017, 327] width 194 height 431
click at [1023, 375] on div at bounding box center [1017, 327] width 194 height 431
click at [1022, 366] on div at bounding box center [1017, 327] width 194 height 431
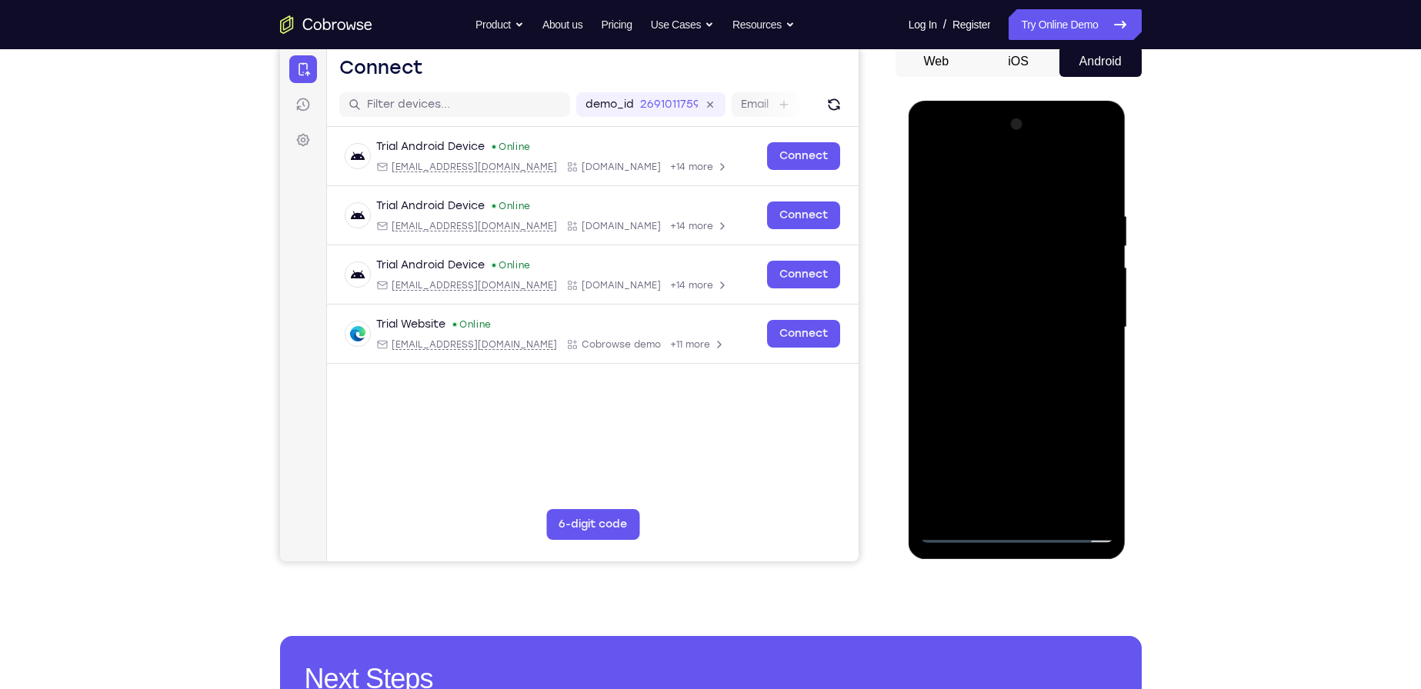
click at [1025, 375] on div at bounding box center [1017, 327] width 194 height 431
click at [1055, 505] on div at bounding box center [1017, 327] width 194 height 431
click at [1100, 193] on div at bounding box center [1017, 327] width 194 height 431
click at [1058, 505] on div at bounding box center [1017, 327] width 194 height 431
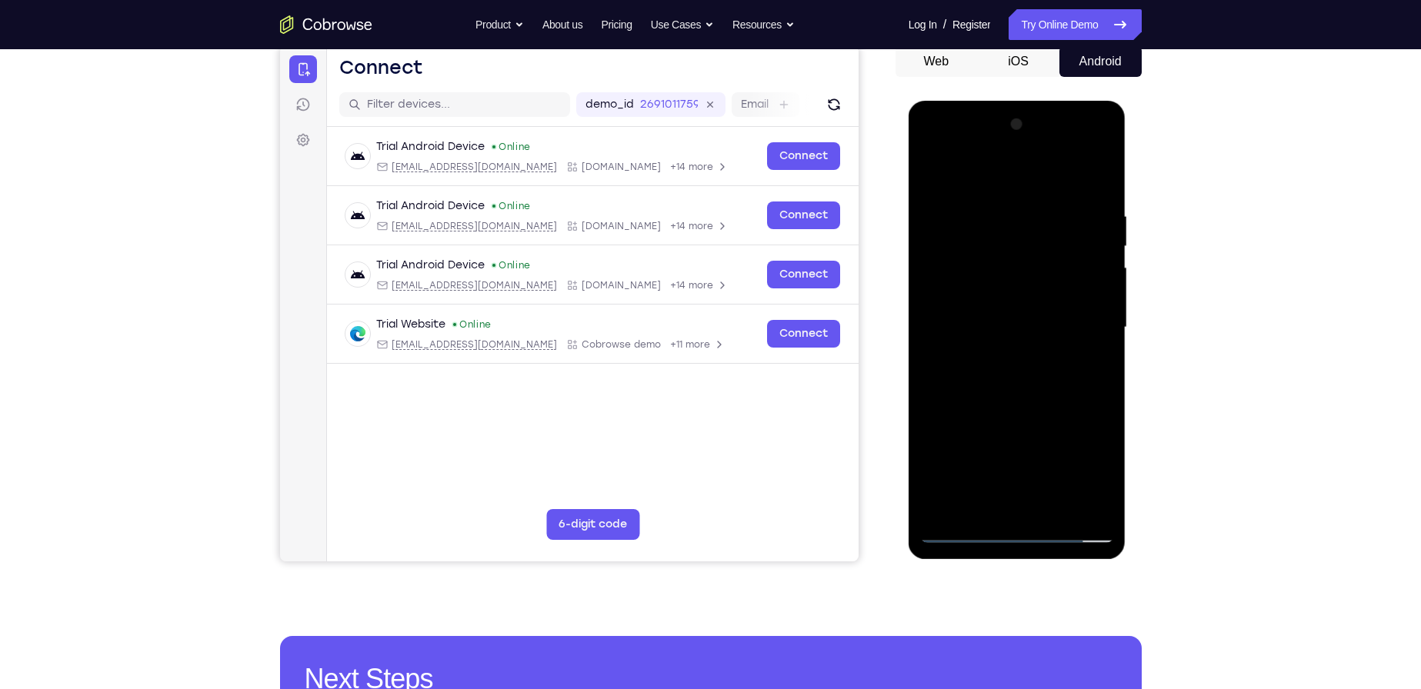
click at [1022, 408] on div at bounding box center [1017, 327] width 194 height 431
click at [1022, 363] on div at bounding box center [1017, 327] width 194 height 431
click at [930, 176] on div at bounding box center [1017, 327] width 194 height 431
click at [1027, 368] on div at bounding box center [1017, 327] width 194 height 431
click at [932, 172] on div at bounding box center [1017, 327] width 194 height 431
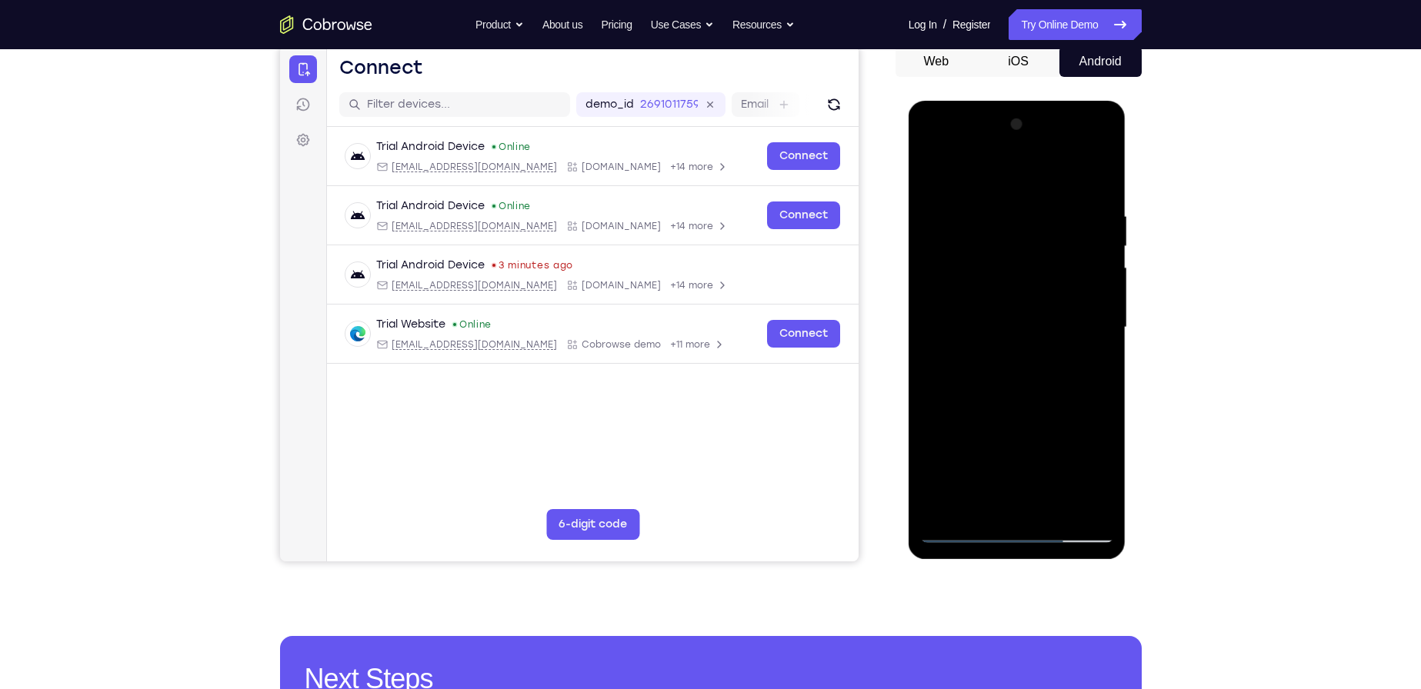
drag, startPoint x: 1016, startPoint y: 484, endPoint x: 1029, endPoint y: 371, distance: 113.8
click at [1029, 371] on div at bounding box center [1017, 327] width 194 height 431
drag, startPoint x: 1011, startPoint y: 378, endPoint x: 1018, endPoint y: 486, distance: 107.9
click at [1018, 485] on div at bounding box center [1017, 327] width 194 height 431
drag, startPoint x: 998, startPoint y: 324, endPoint x: 1017, endPoint y: 436, distance: 113.9
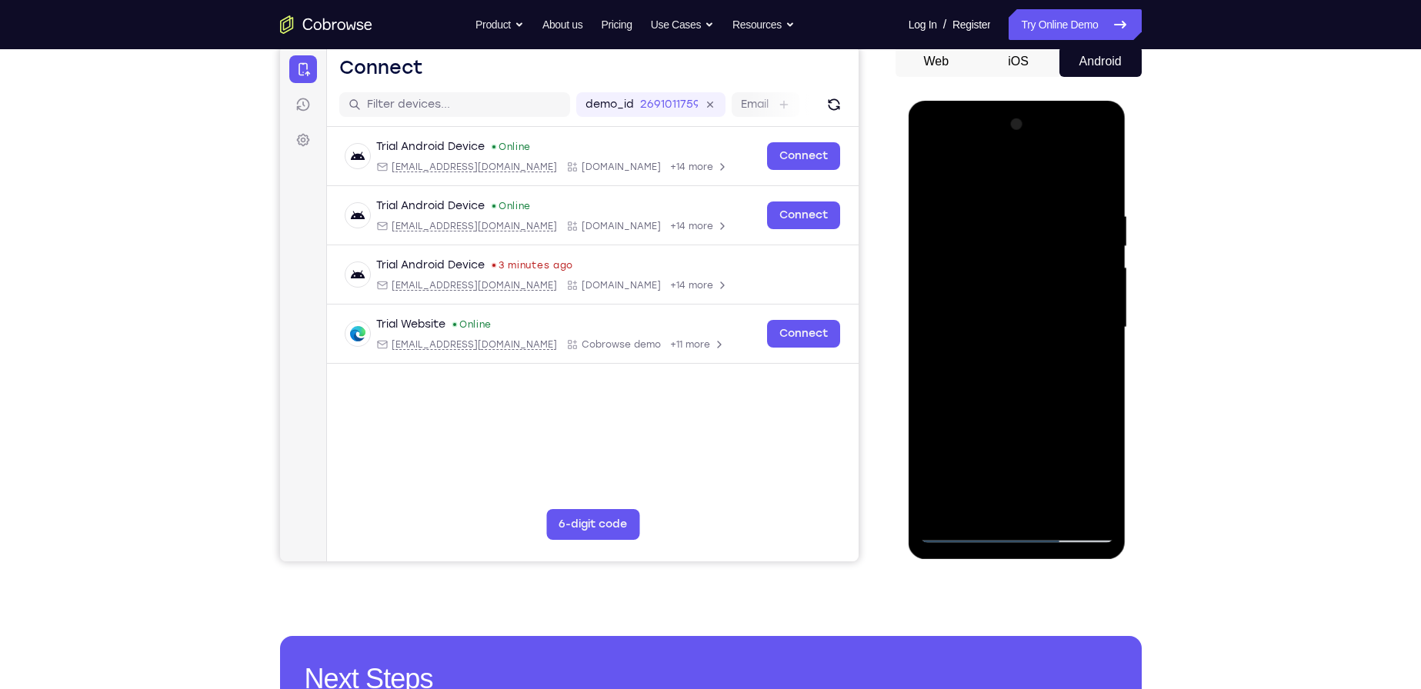
click at [1017, 436] on div at bounding box center [1017, 327] width 194 height 431
click at [1003, 362] on div at bounding box center [1017, 327] width 194 height 431
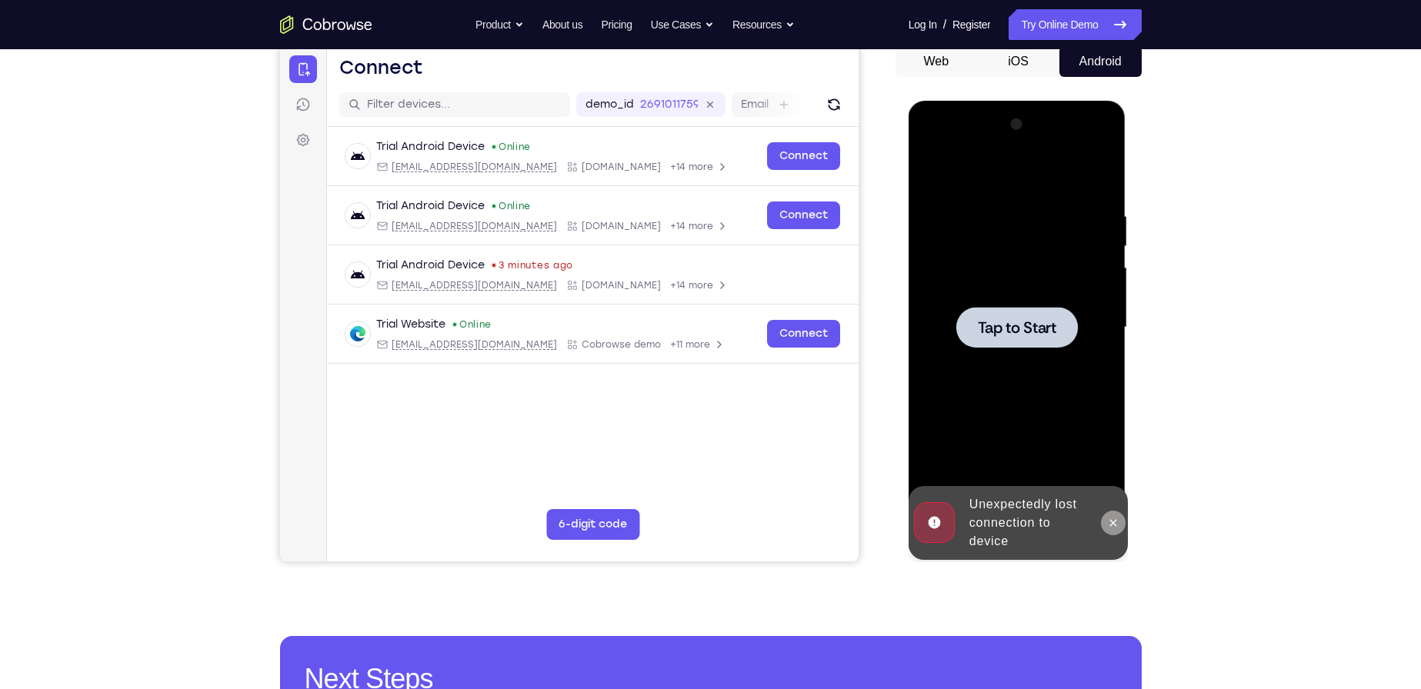
click at [1115, 518] on icon at bounding box center [1113, 523] width 12 height 12
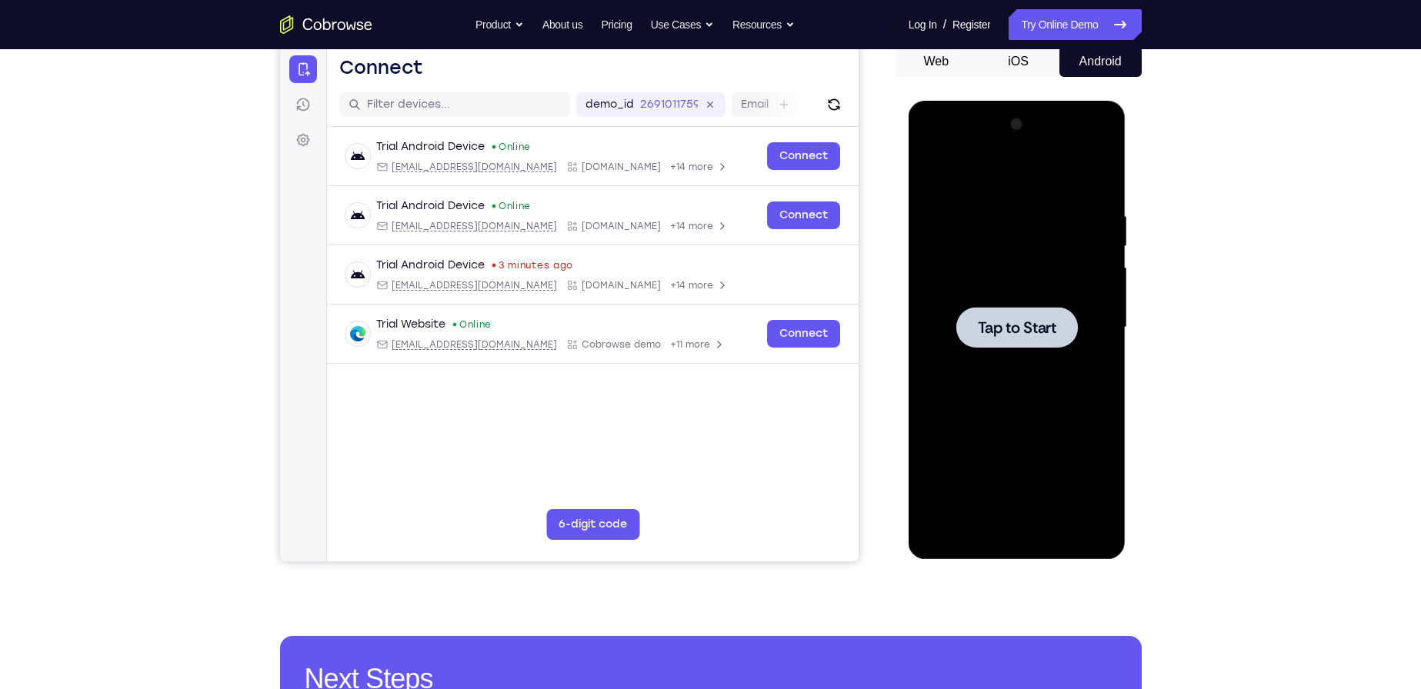
click at [1042, 410] on div at bounding box center [1017, 327] width 194 height 431
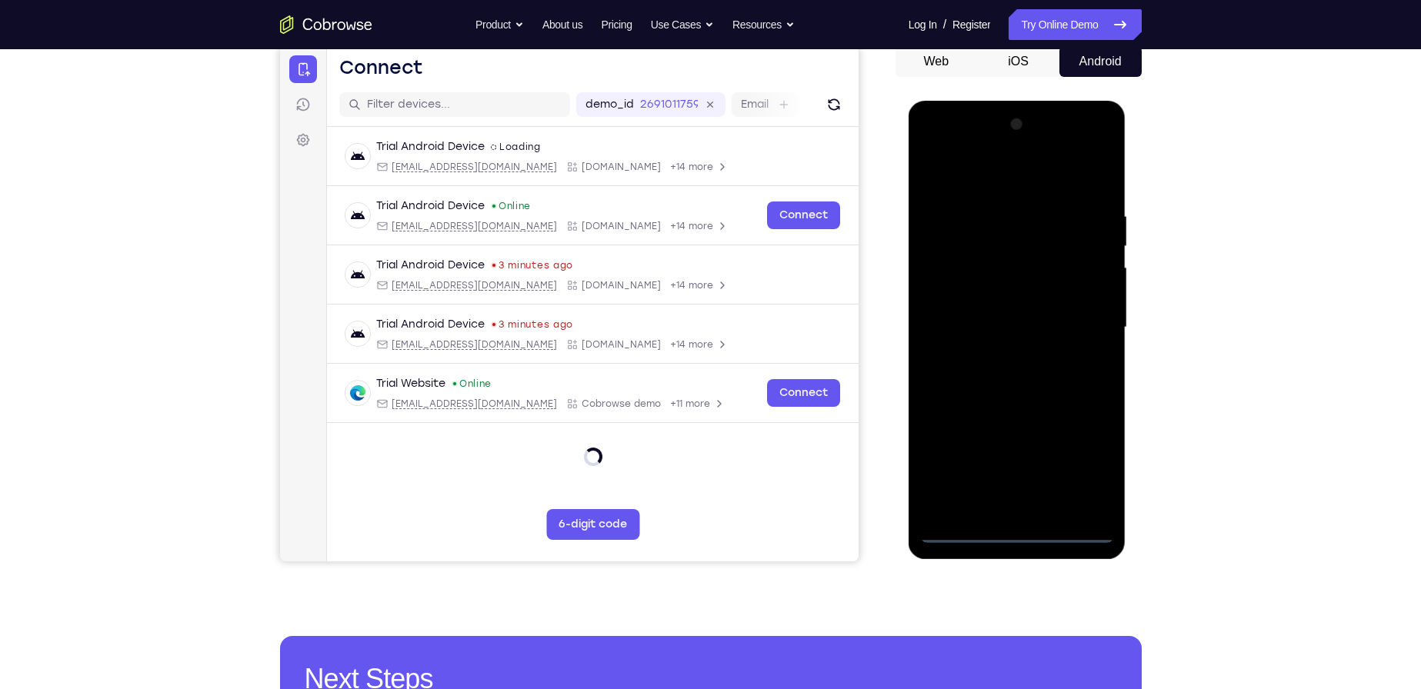
click at [1013, 532] on div at bounding box center [1017, 327] width 194 height 431
click at [1087, 461] on div at bounding box center [1017, 327] width 194 height 431
click at [1024, 175] on div at bounding box center [1017, 327] width 194 height 431
click at [1092, 315] on div at bounding box center [1017, 327] width 194 height 431
click at [1005, 354] on div at bounding box center [1017, 327] width 194 height 431
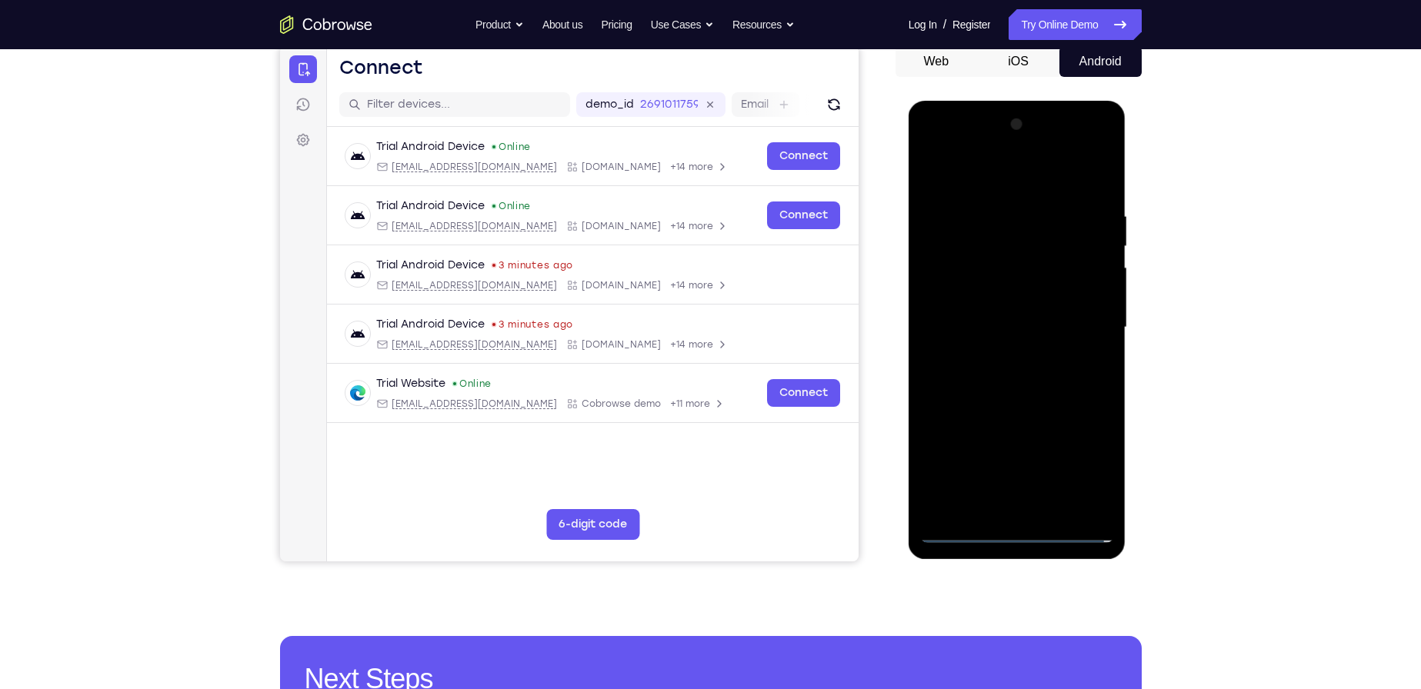
click at [999, 309] on div at bounding box center [1017, 327] width 194 height 431
click at [958, 298] on div at bounding box center [1017, 327] width 194 height 431
click at [1067, 331] on div at bounding box center [1017, 327] width 194 height 431
click at [1046, 375] on div at bounding box center [1017, 327] width 194 height 431
click at [1014, 379] on div at bounding box center [1017, 327] width 194 height 431
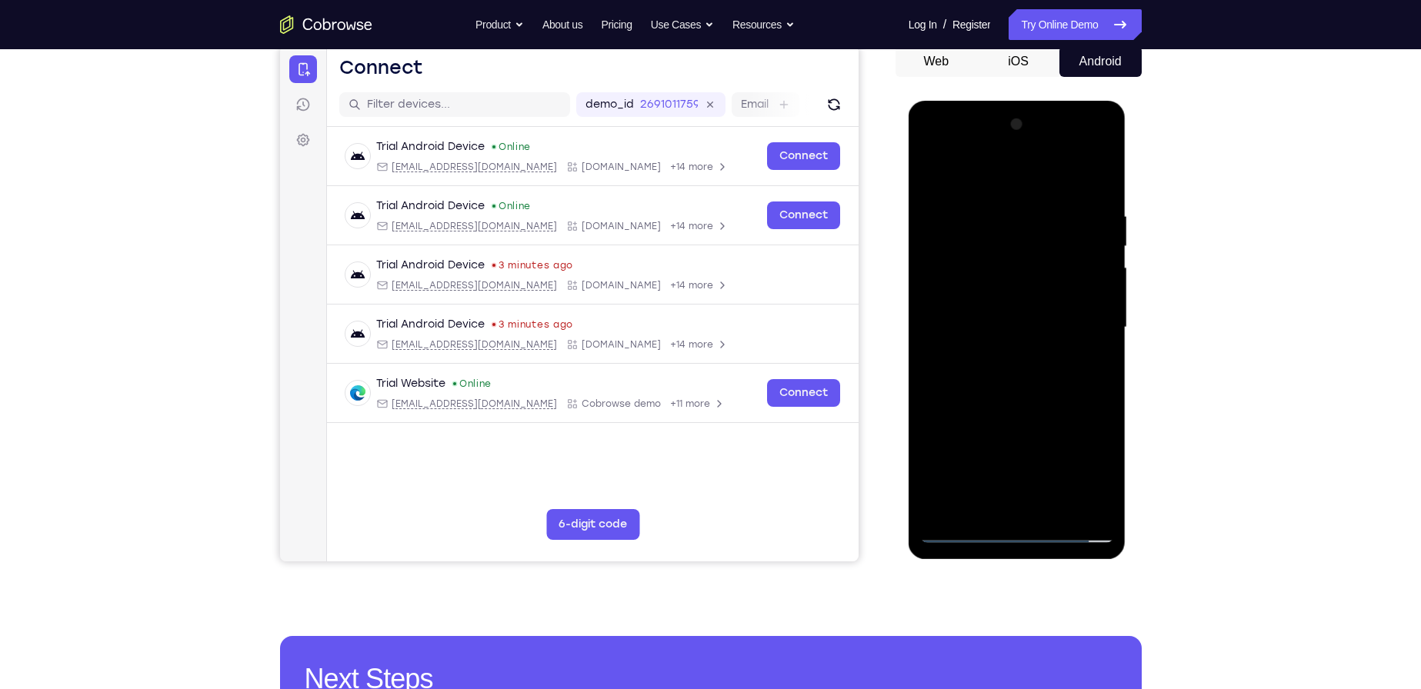
drag, startPoint x: 1004, startPoint y: 181, endPoint x: 1025, endPoint y: 432, distance: 252.4
click at [1025, 432] on div at bounding box center [1017, 327] width 194 height 431
click at [995, 204] on div at bounding box center [1017, 327] width 194 height 431
click at [1106, 506] on div at bounding box center [1017, 327] width 194 height 431
click at [1095, 299] on div at bounding box center [1017, 327] width 194 height 431
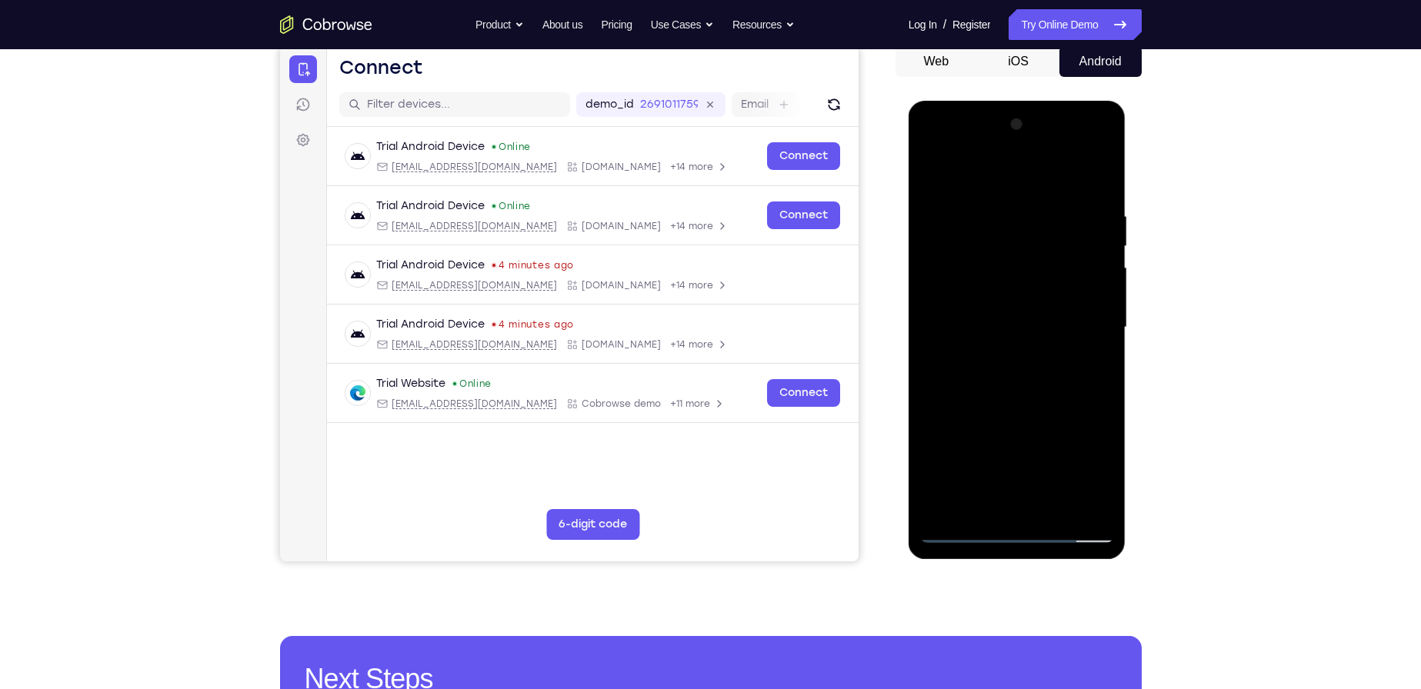
click at [1102, 176] on div at bounding box center [1017, 327] width 194 height 431
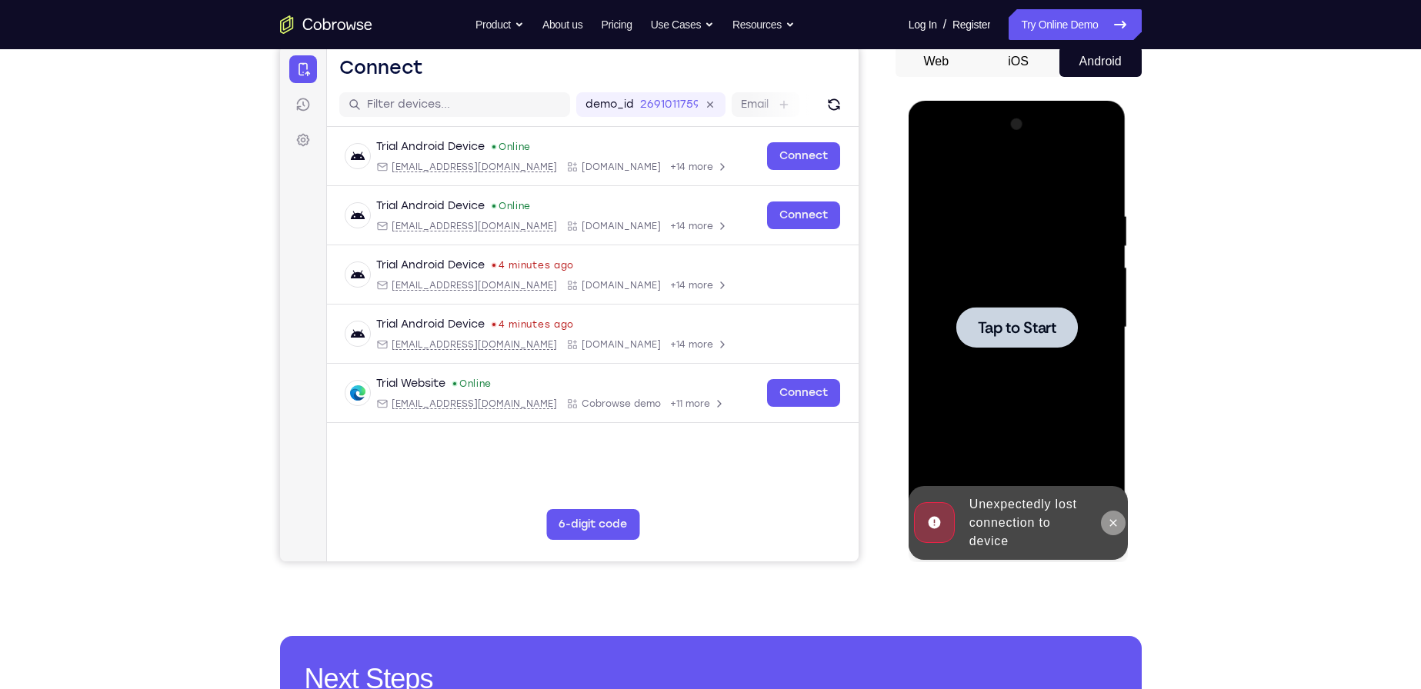
click at [1115, 519] on icon at bounding box center [1113, 523] width 12 height 12
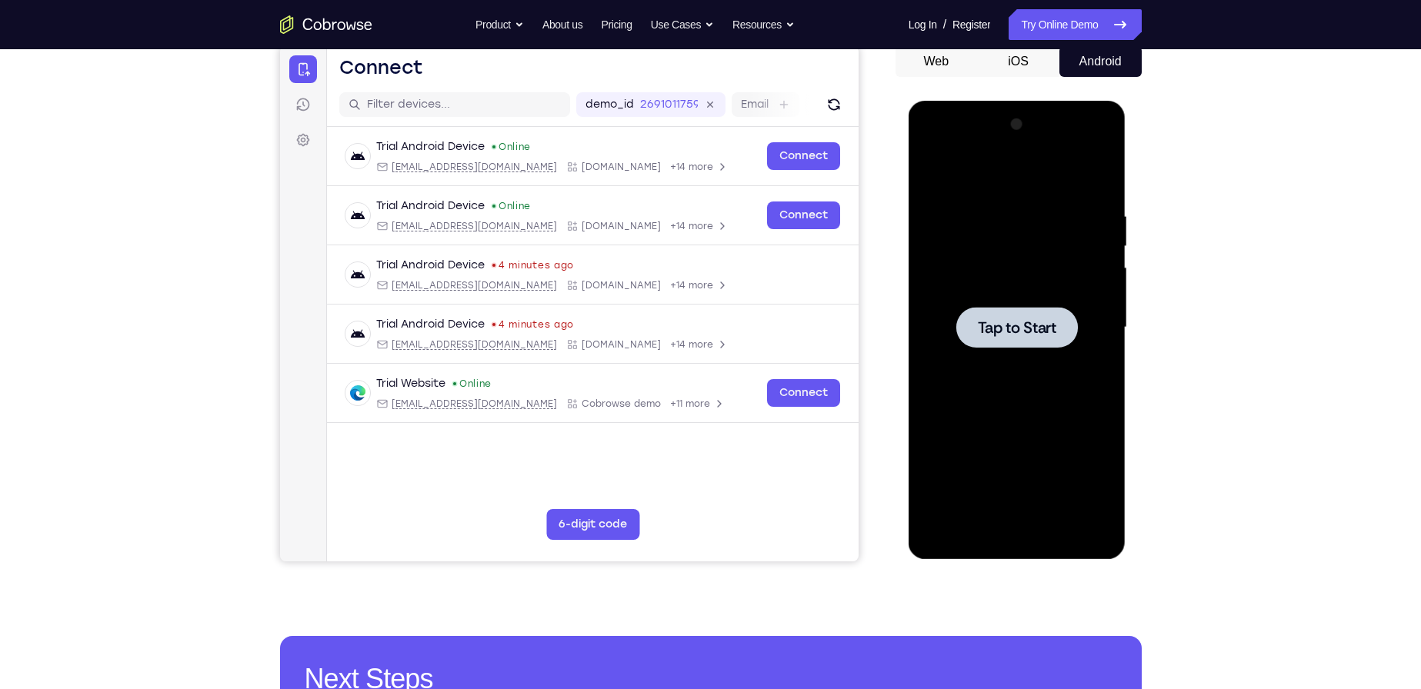
click at [1015, 367] on div at bounding box center [1017, 327] width 194 height 431
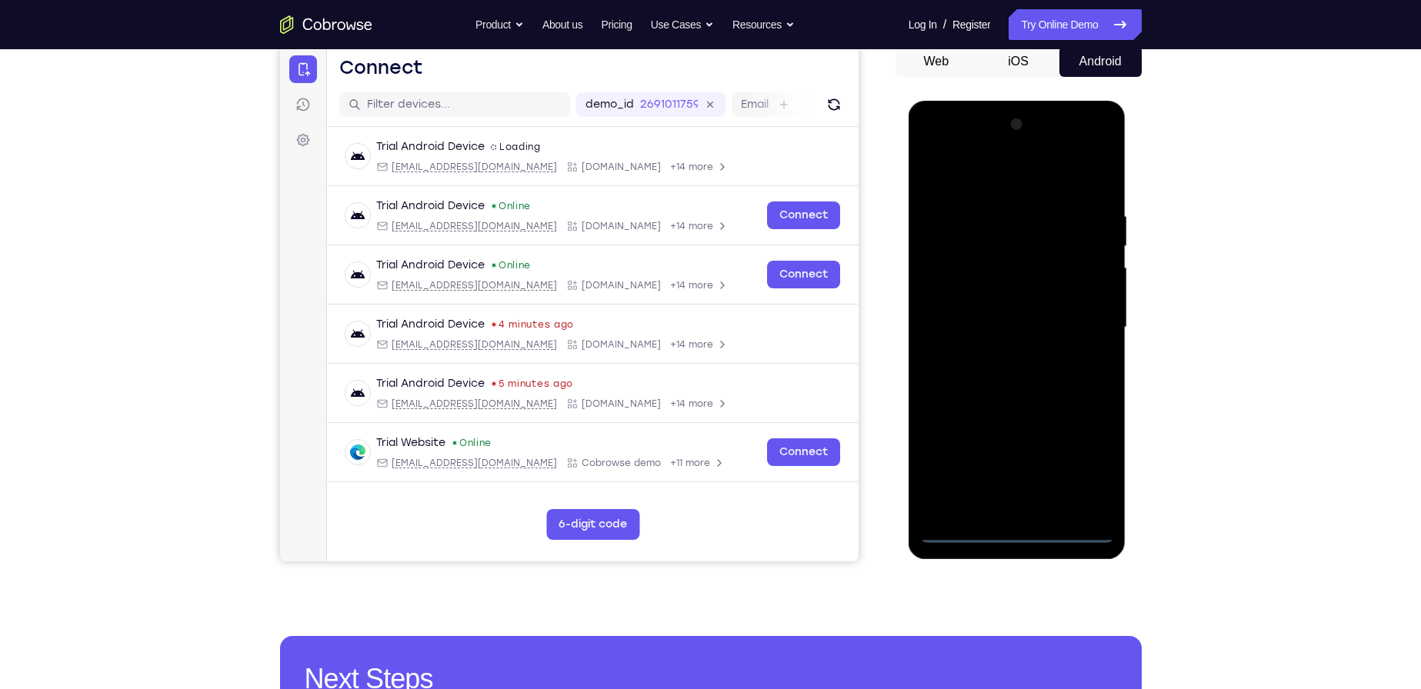
click at [1014, 522] on div at bounding box center [1017, 327] width 194 height 431
click at [1024, 529] on div at bounding box center [1017, 327] width 194 height 431
click at [1089, 451] on div at bounding box center [1017, 327] width 194 height 431
click at [1022, 183] on div at bounding box center [1017, 327] width 194 height 431
click at [1084, 317] on div at bounding box center [1017, 327] width 194 height 431
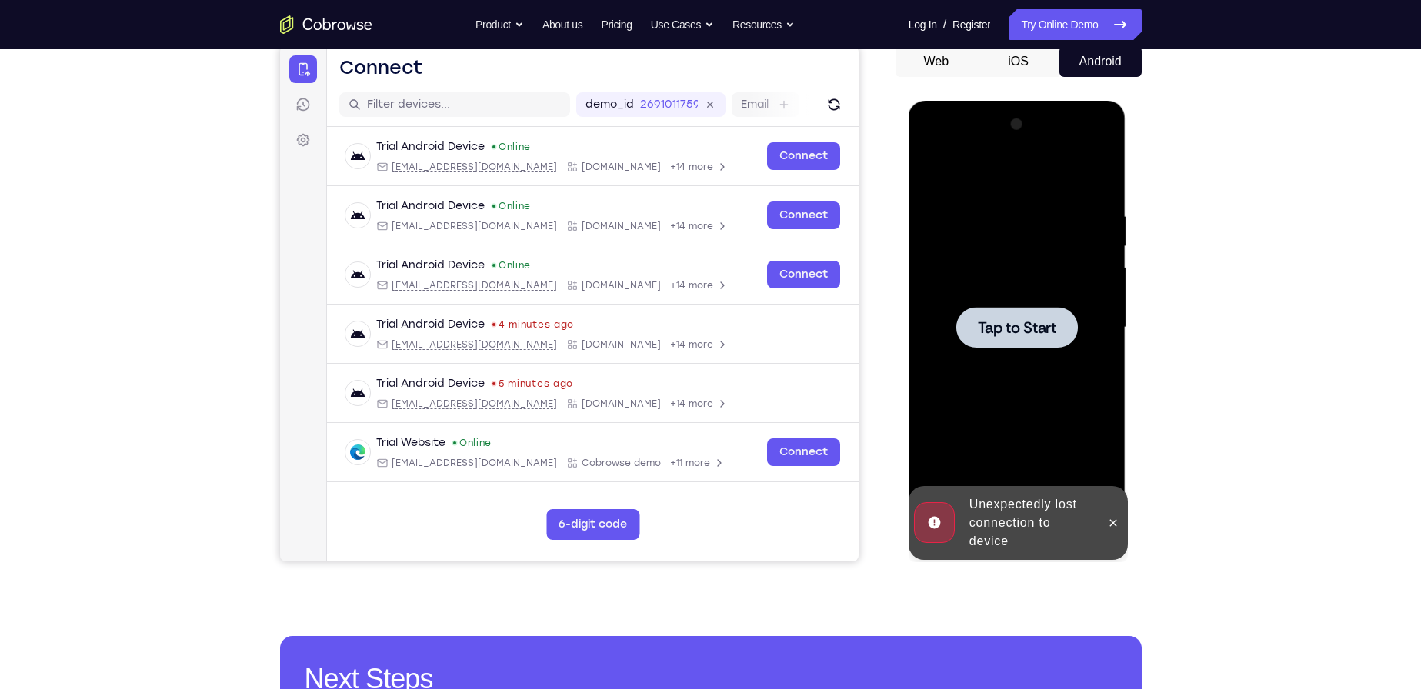
click at [997, 224] on div at bounding box center [1017, 327] width 194 height 431
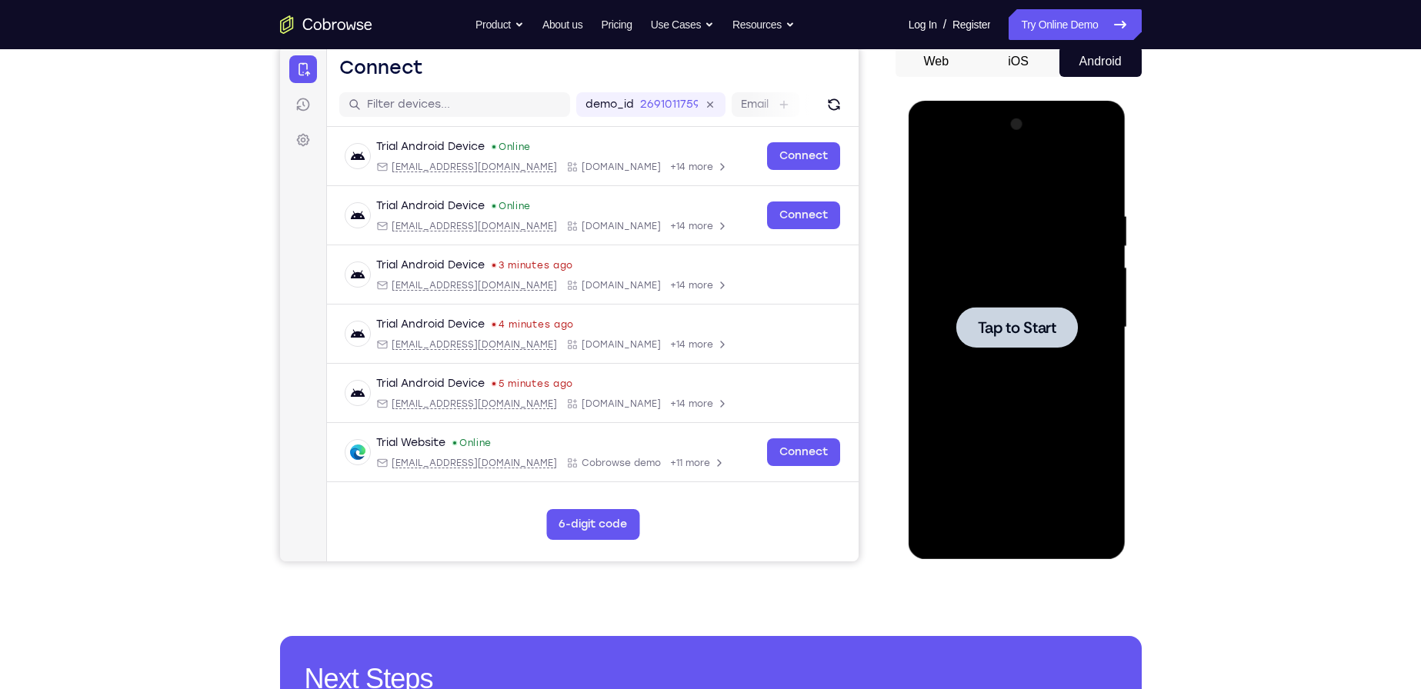
click at [994, 384] on div at bounding box center [1017, 327] width 194 height 431
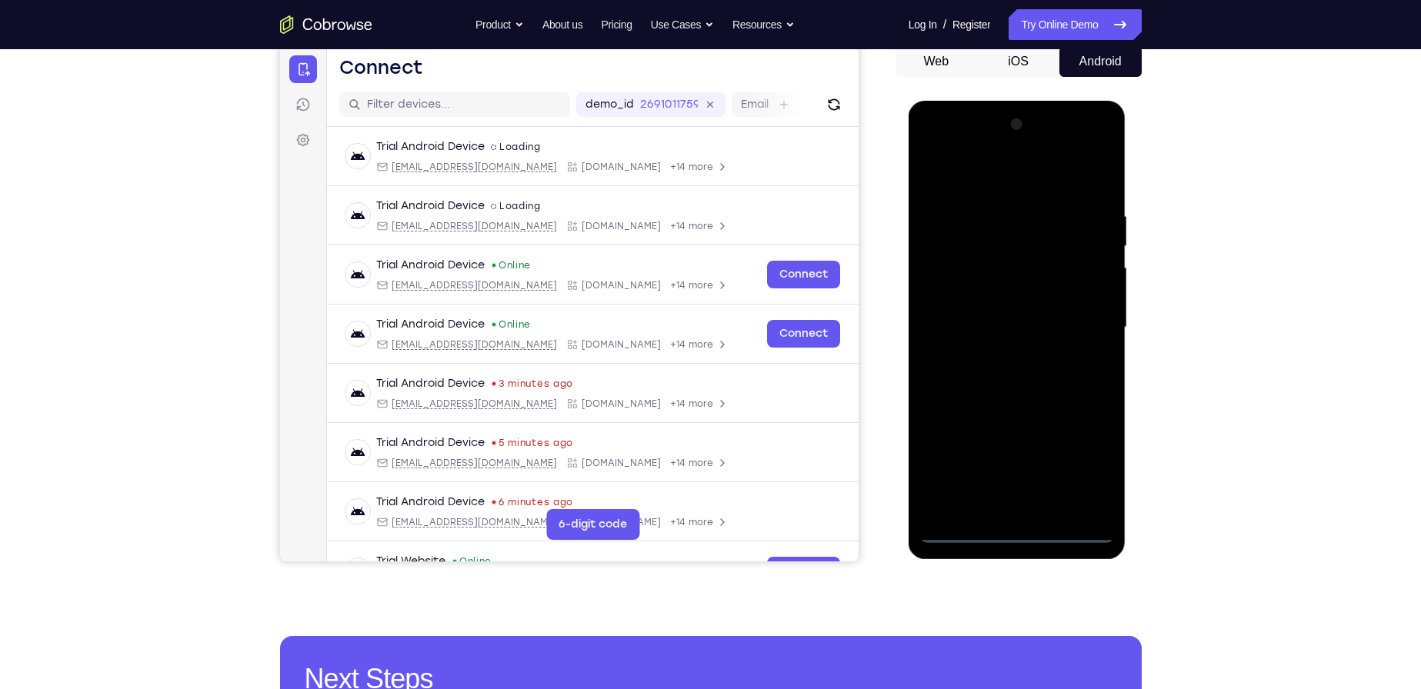
click at [1022, 529] on div at bounding box center [1017, 327] width 194 height 431
click at [1087, 452] on div at bounding box center [1017, 327] width 194 height 431
click at [994, 177] on div at bounding box center [1017, 327] width 194 height 431
click at [1082, 322] on div at bounding box center [1017, 327] width 194 height 431
click at [1000, 355] on div at bounding box center [1017, 327] width 194 height 431
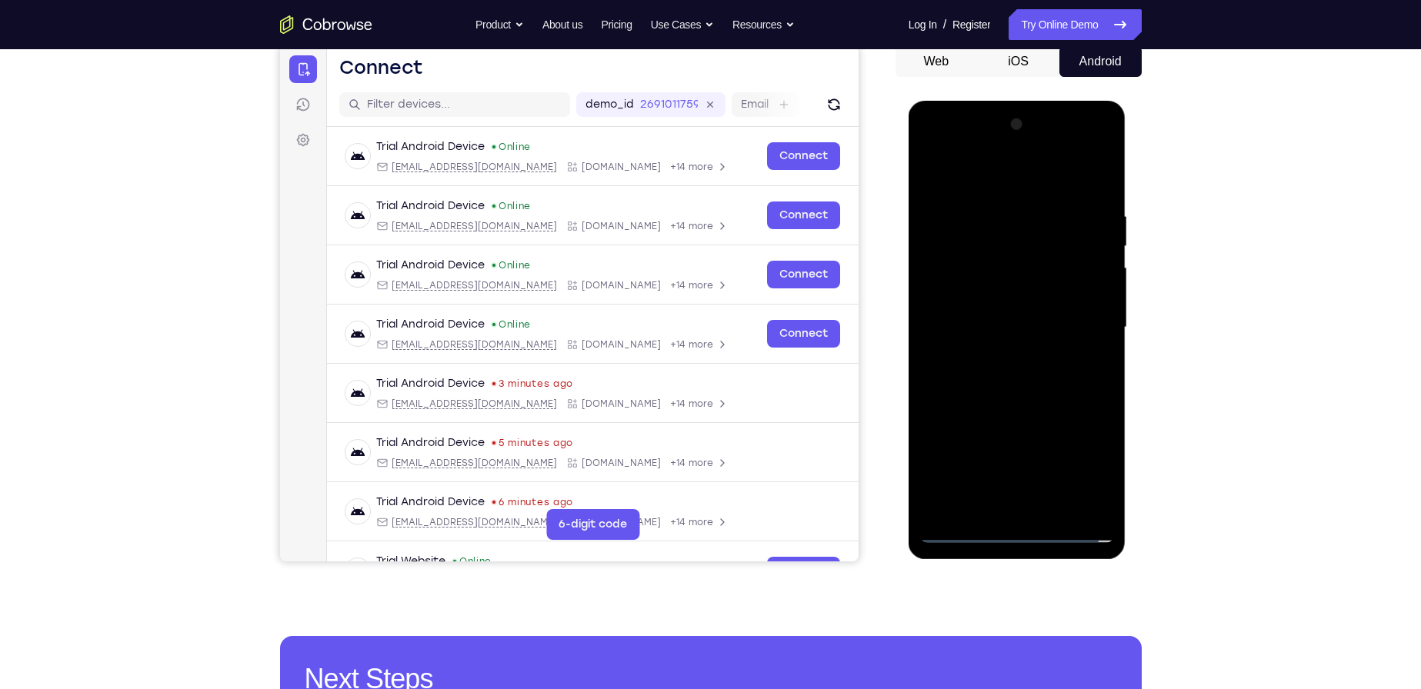
click at [996, 313] on div at bounding box center [1017, 327] width 194 height 431
click at [1046, 300] on div at bounding box center [1017, 327] width 194 height 431
click at [1029, 322] on div at bounding box center [1017, 327] width 194 height 431
click at [1019, 378] on div at bounding box center [1017, 327] width 194 height 431
click at [1017, 375] on div at bounding box center [1017, 327] width 194 height 431
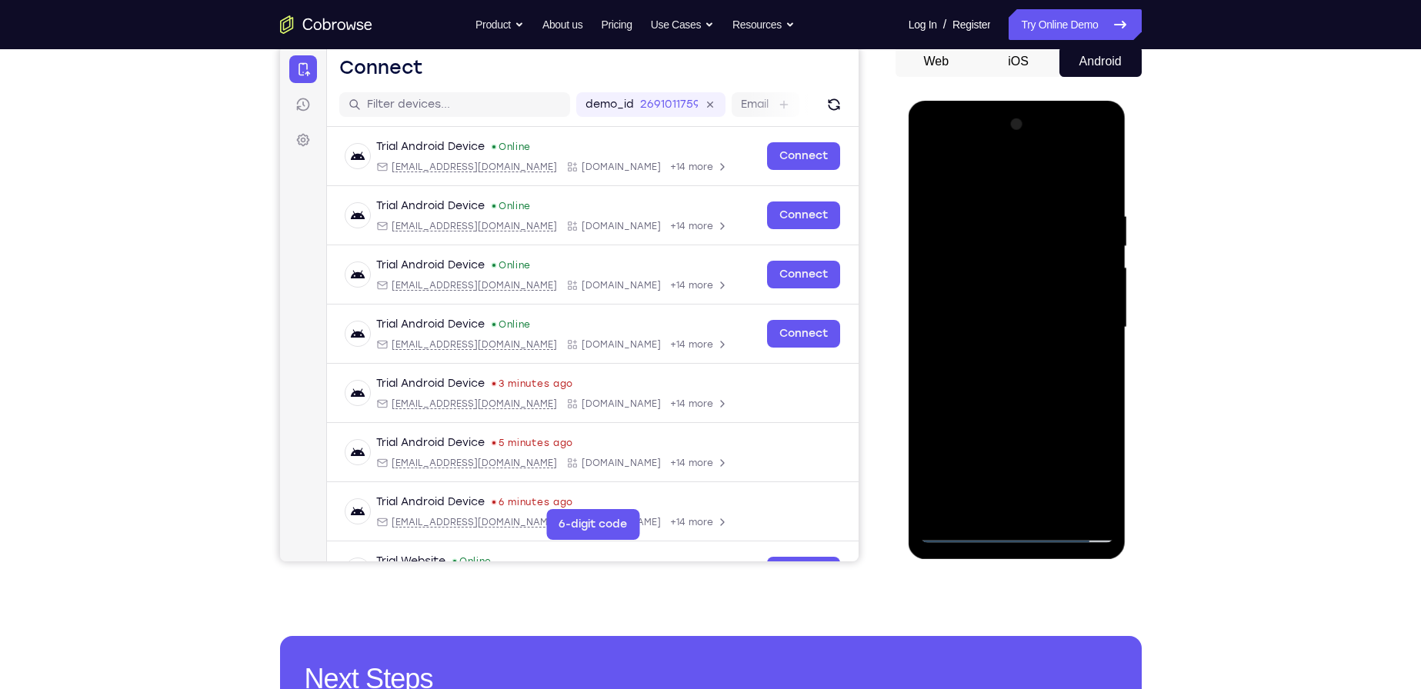
click at [1017, 375] on div at bounding box center [1017, 327] width 194 height 431
click at [1022, 378] on div at bounding box center [1017, 327] width 194 height 431
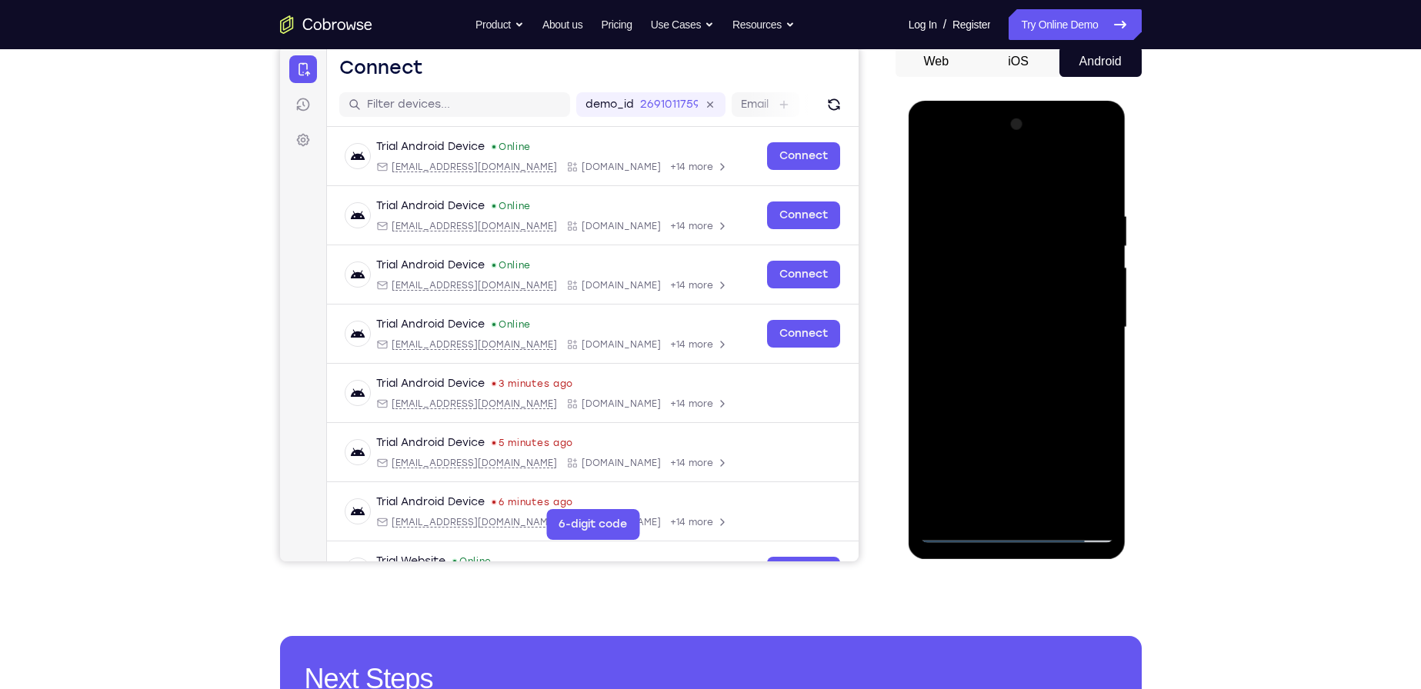
click at [1022, 378] on div at bounding box center [1017, 327] width 194 height 431
click at [1021, 378] on div at bounding box center [1017, 327] width 194 height 431
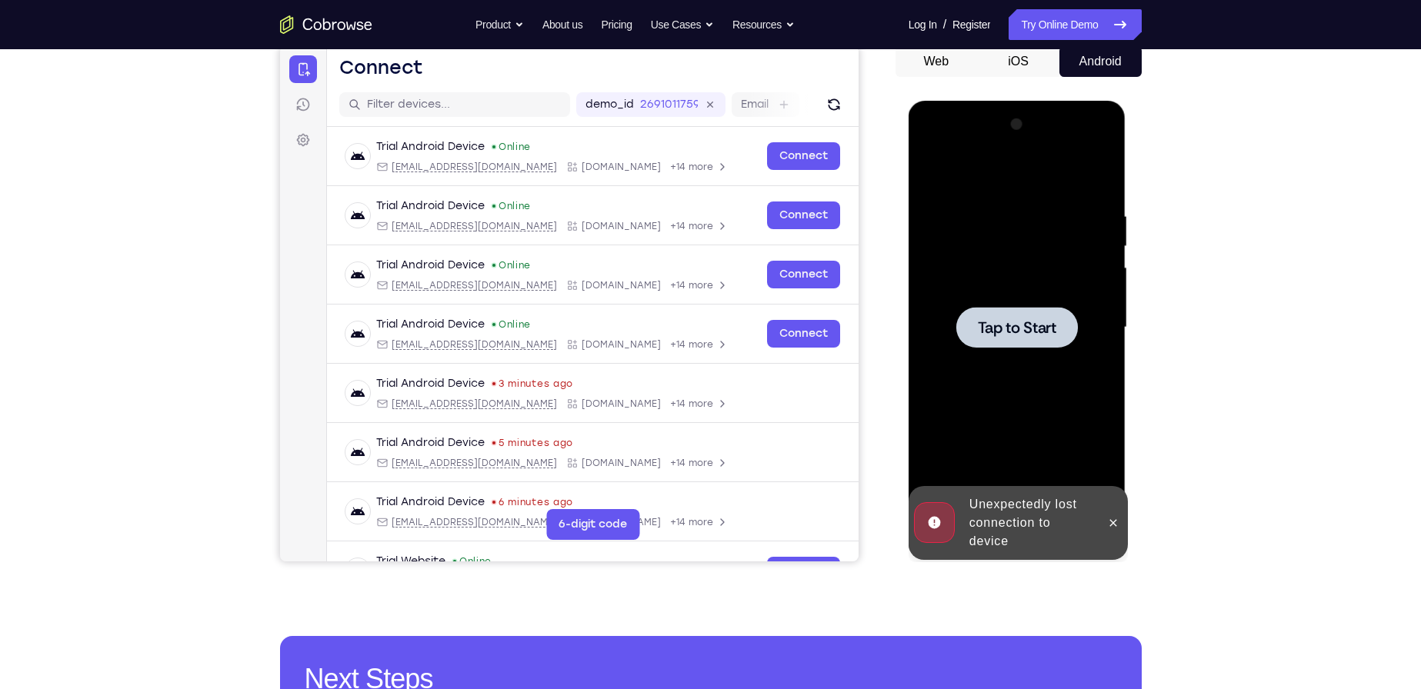
click at [1044, 329] on span "Tap to Start" at bounding box center [1017, 327] width 78 height 15
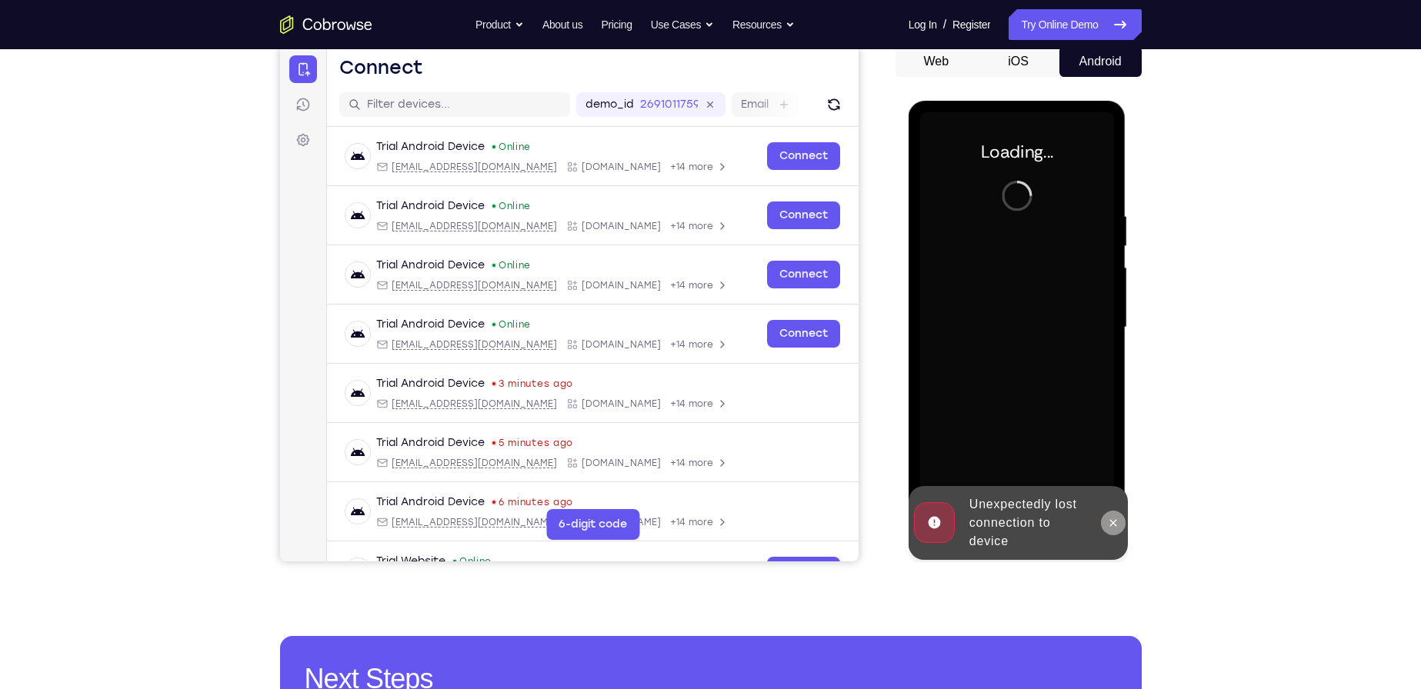
click at [1117, 515] on button at bounding box center [1113, 523] width 25 height 25
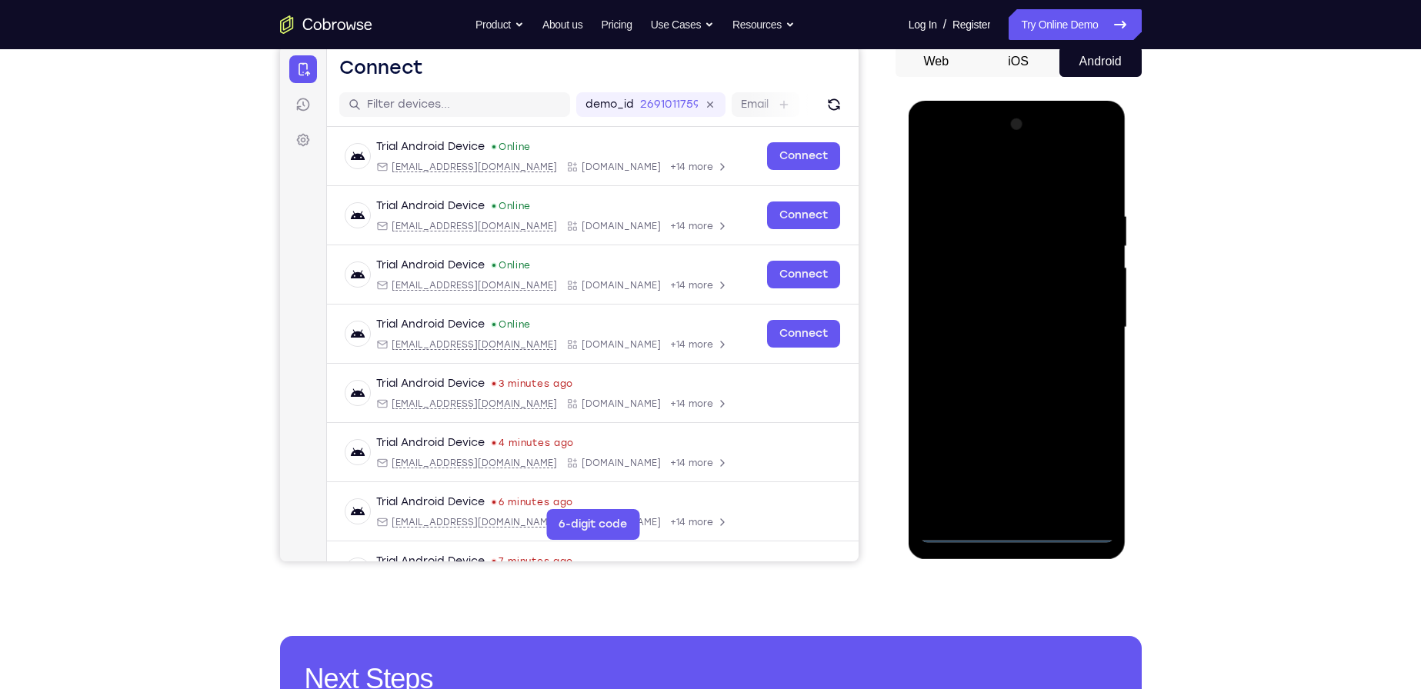
click at [1019, 531] on div at bounding box center [1017, 327] width 194 height 431
drag, startPoint x: 1085, startPoint y: 471, endPoint x: 987, endPoint y: 402, distance: 119.7
click at [1066, 452] on div at bounding box center [1017, 327] width 194 height 431
click at [953, 530] on div at bounding box center [1017, 327] width 194 height 431
click at [1019, 526] on div at bounding box center [1017, 327] width 194 height 431
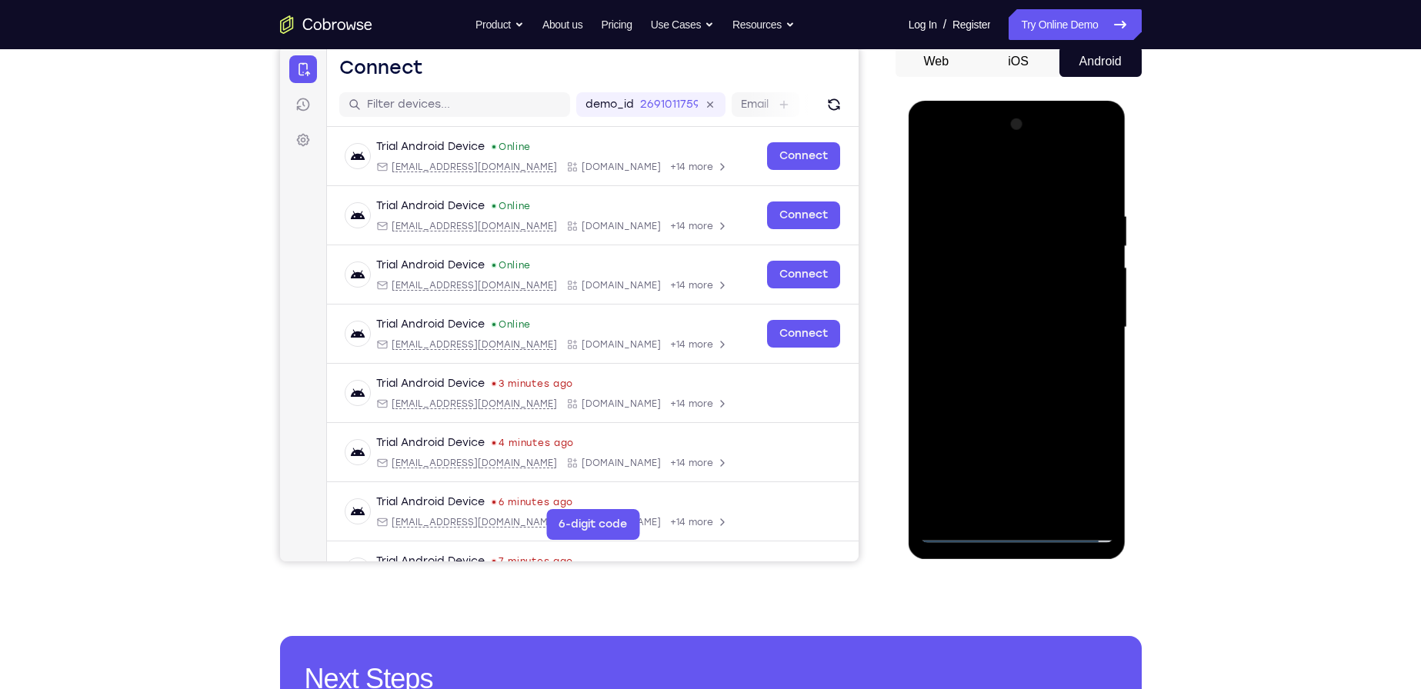
click at [1079, 472] on div at bounding box center [1017, 327] width 194 height 431
click at [959, 176] on div at bounding box center [1017, 327] width 194 height 431
click at [1013, 182] on div at bounding box center [1017, 327] width 194 height 431
click at [1086, 323] on div at bounding box center [1017, 327] width 194 height 431
click at [996, 355] on div at bounding box center [1017, 327] width 194 height 431
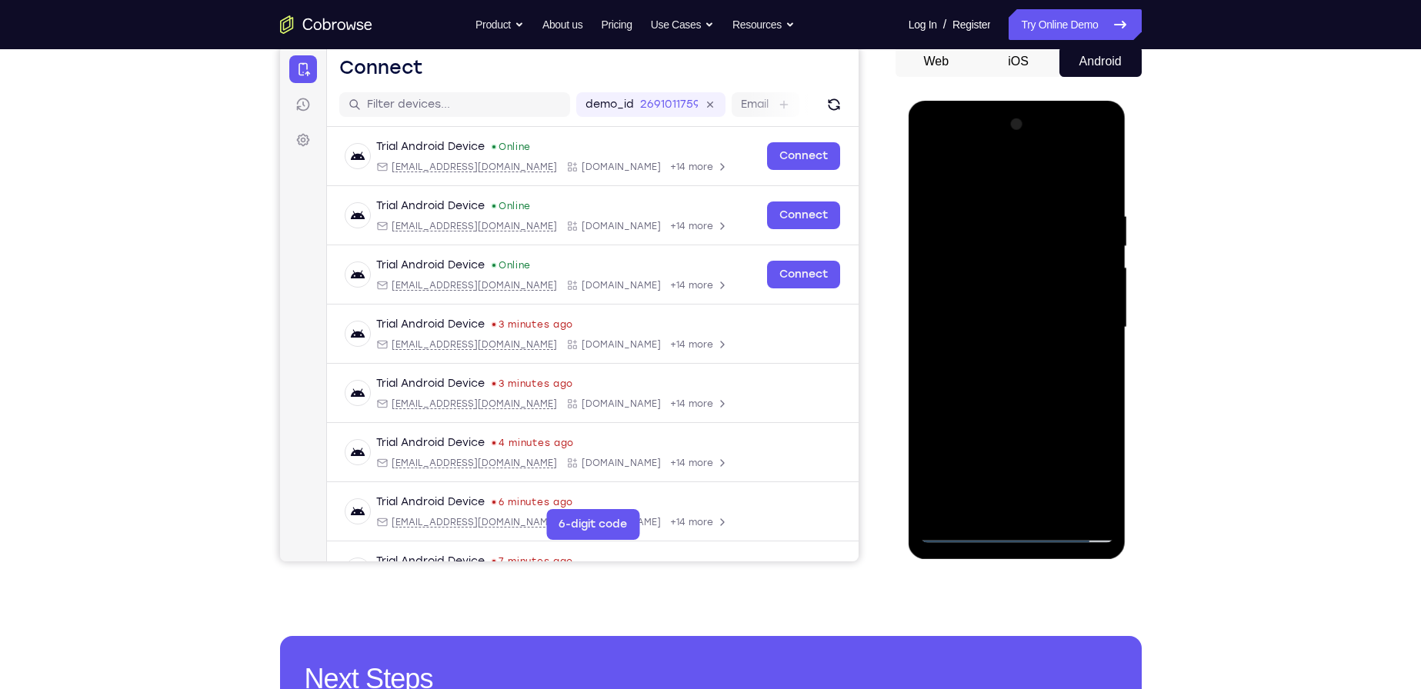
click at [1022, 308] on div at bounding box center [1017, 327] width 194 height 431
click at [955, 294] on div at bounding box center [1017, 327] width 194 height 431
click at [1009, 319] on div at bounding box center [1017, 327] width 194 height 431
click at [1044, 376] on div at bounding box center [1017, 327] width 194 height 431
click at [1055, 506] on div at bounding box center [1017, 327] width 194 height 431
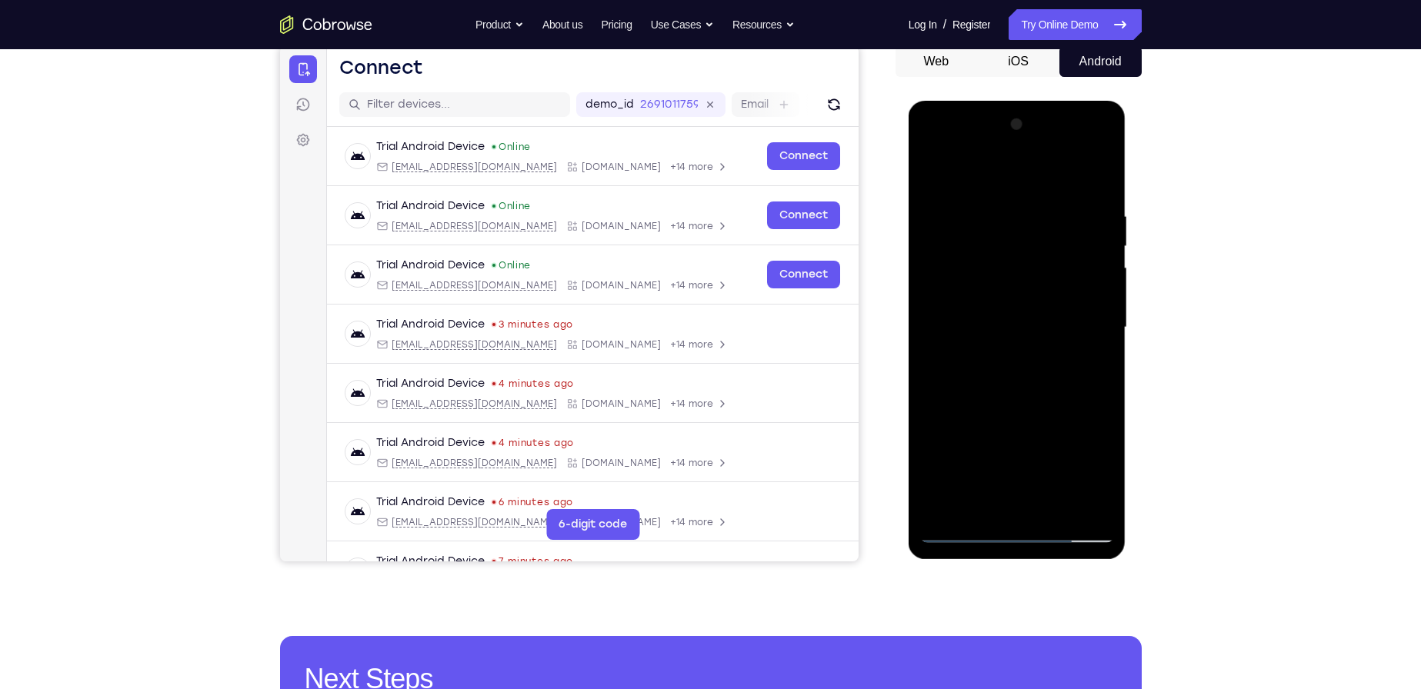
click at [1102, 192] on div at bounding box center [1017, 327] width 194 height 431
click at [1056, 511] on div at bounding box center [1017, 327] width 194 height 431
drag, startPoint x: 979, startPoint y: 182, endPoint x: 959, endPoint y: 114, distance: 71.3
click at [959, 115] on div at bounding box center [1017, 327] width 194 height 431
click at [1057, 508] on div at bounding box center [1017, 327] width 194 height 431
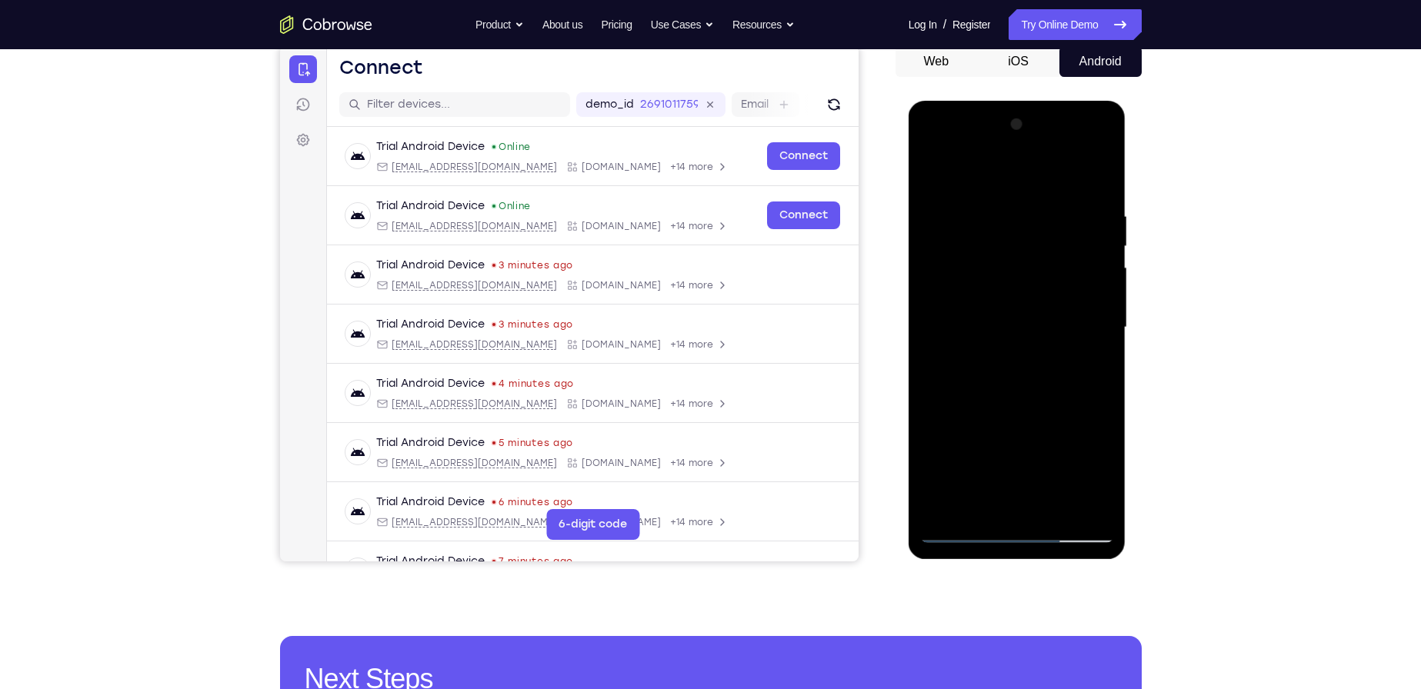
click at [1025, 408] on div at bounding box center [1017, 327] width 194 height 431
click at [1011, 360] on div at bounding box center [1017, 327] width 194 height 431
click at [934, 178] on div at bounding box center [1017, 327] width 194 height 431
click at [1019, 190] on div at bounding box center [1017, 327] width 194 height 431
click at [1009, 192] on div at bounding box center [1017, 327] width 194 height 431
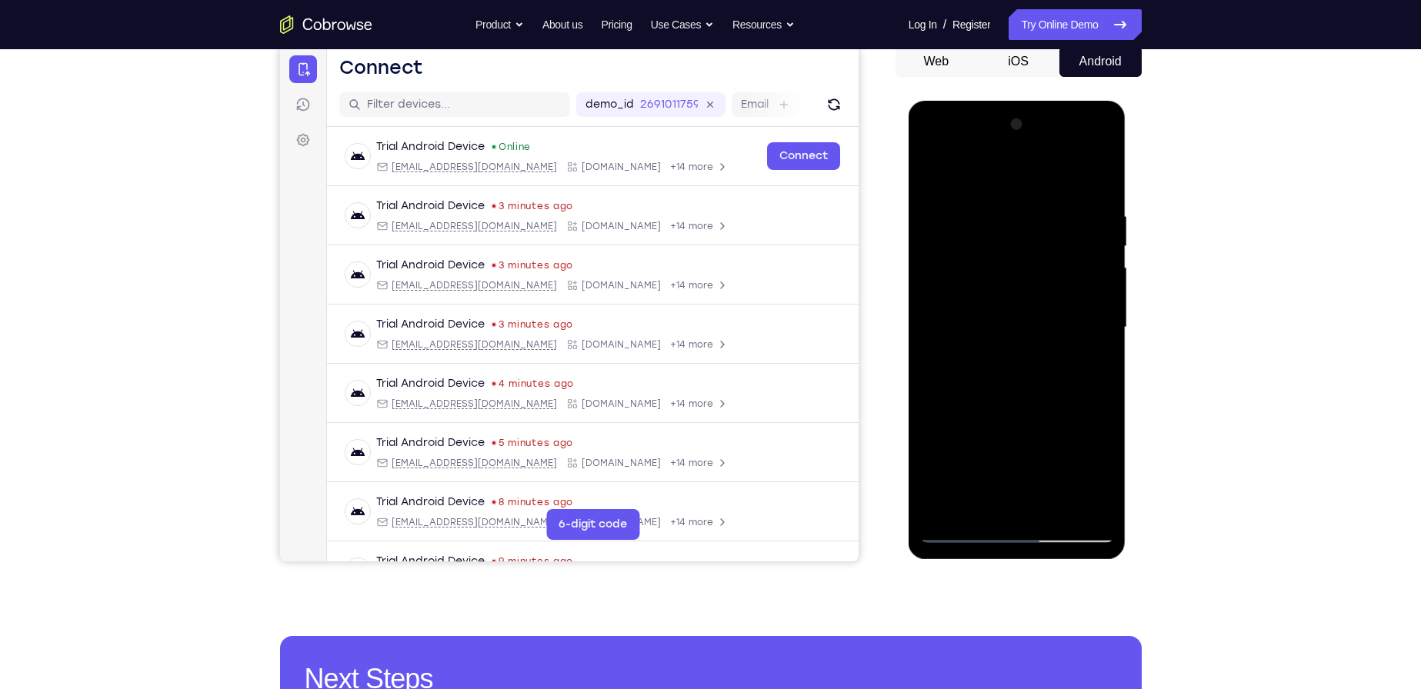
click at [939, 167] on div at bounding box center [1017, 327] width 194 height 431
click at [993, 208] on div at bounding box center [1017, 327] width 194 height 431
click at [987, 199] on div at bounding box center [1017, 327] width 194 height 431
click at [992, 207] on div at bounding box center [1017, 327] width 194 height 431
click at [999, 213] on div at bounding box center [1017, 327] width 194 height 431
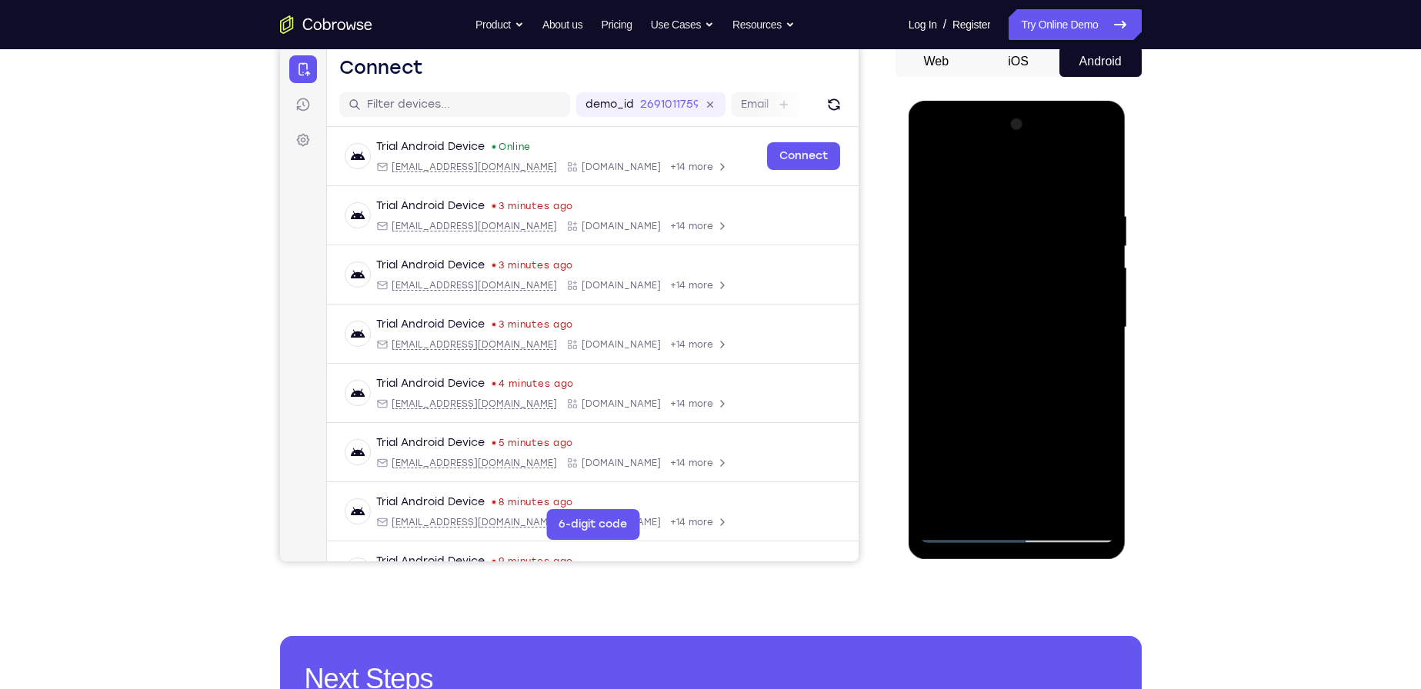
click at [992, 498] on div at bounding box center [1017, 327] width 194 height 431
click at [939, 297] on div at bounding box center [1017, 327] width 194 height 431
click at [1079, 268] on div at bounding box center [1017, 327] width 194 height 431
click at [1083, 258] on div at bounding box center [1017, 327] width 194 height 431
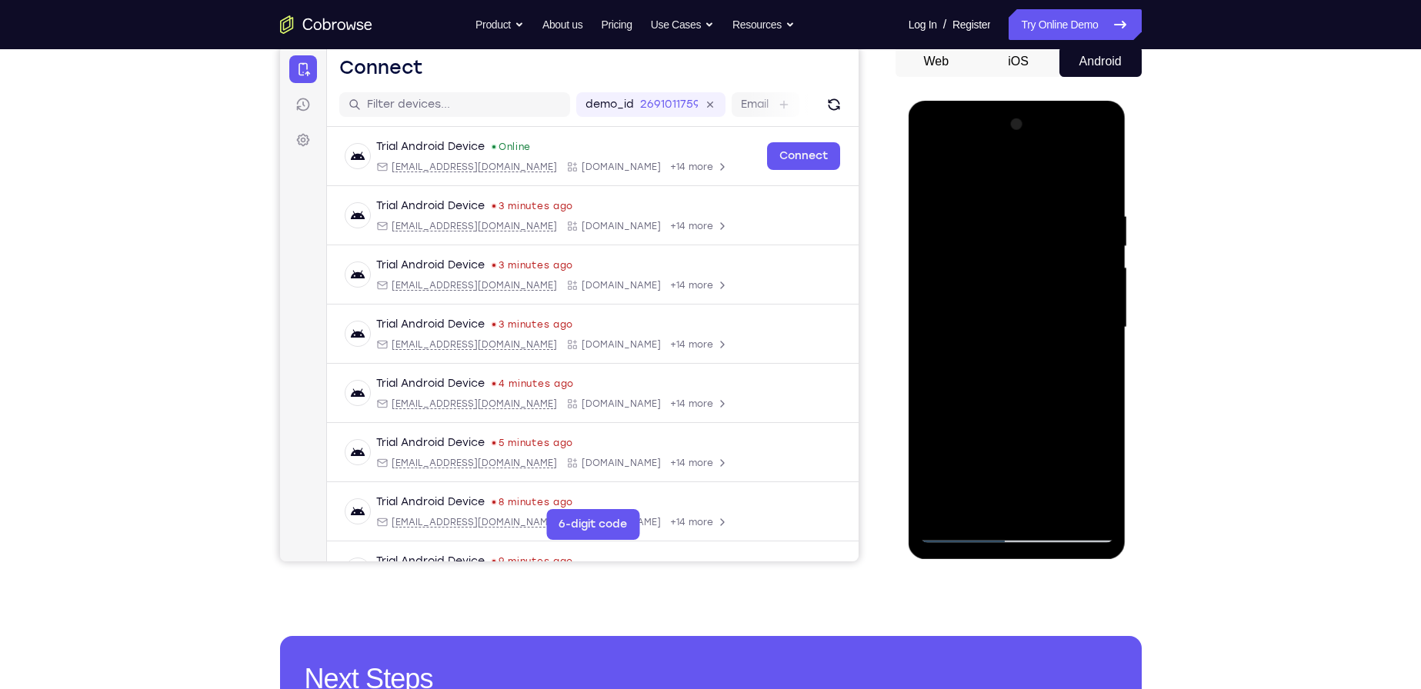
click at [1097, 178] on div at bounding box center [1017, 327] width 194 height 431
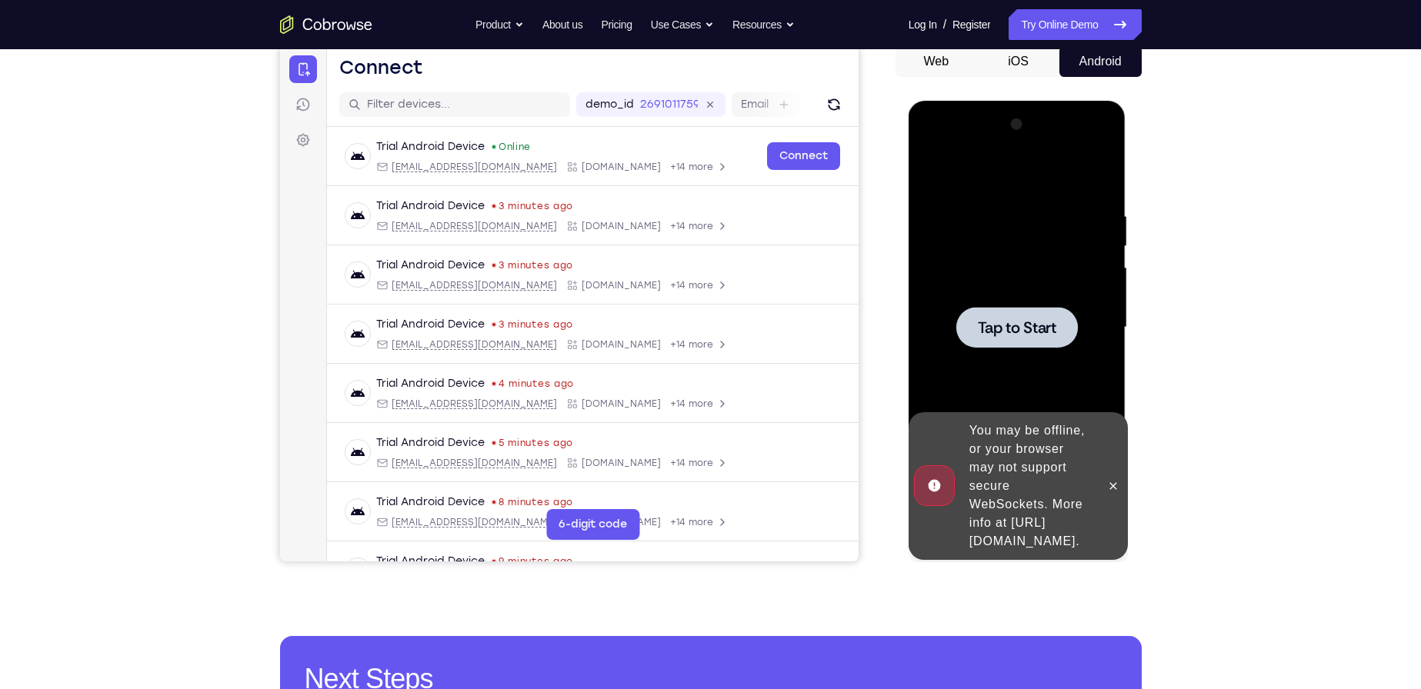
click at [1035, 308] on div at bounding box center [1017, 327] width 122 height 41
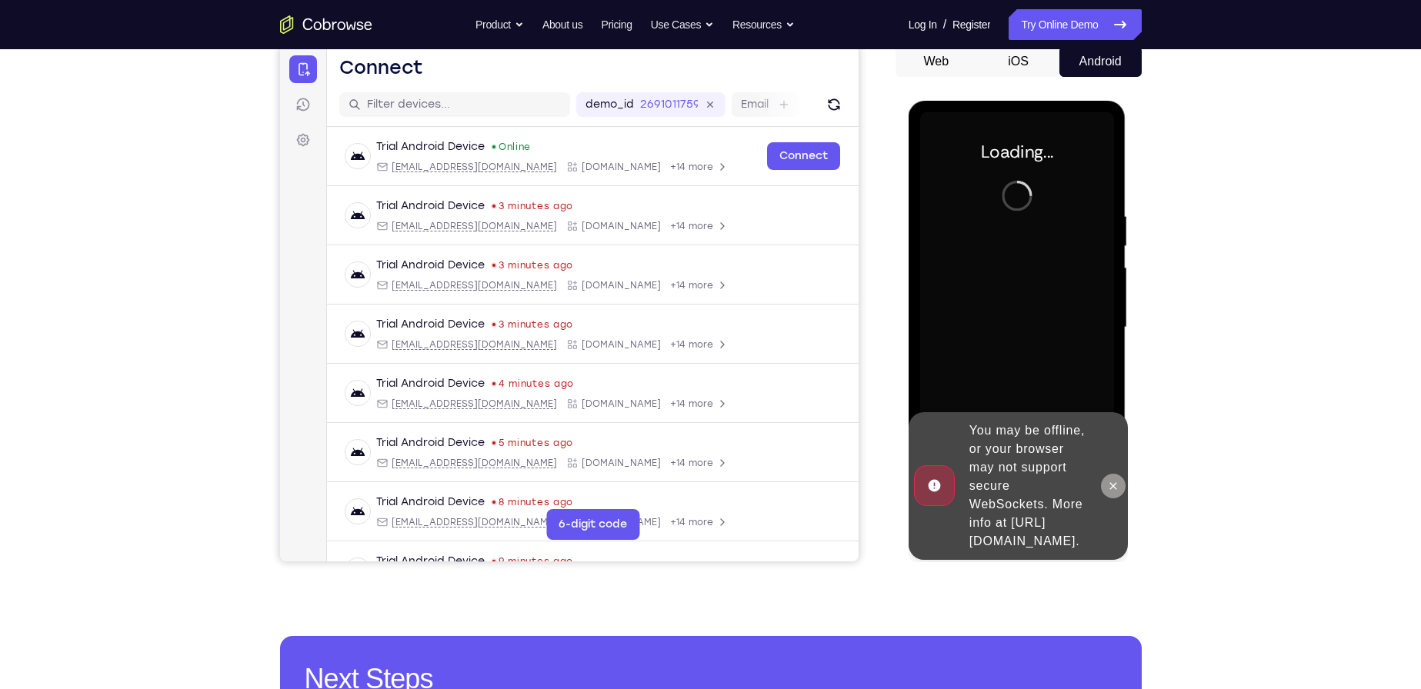
click at [1121, 477] on button at bounding box center [1113, 486] width 25 height 25
